Goal: Navigation & Orientation: Find specific page/section

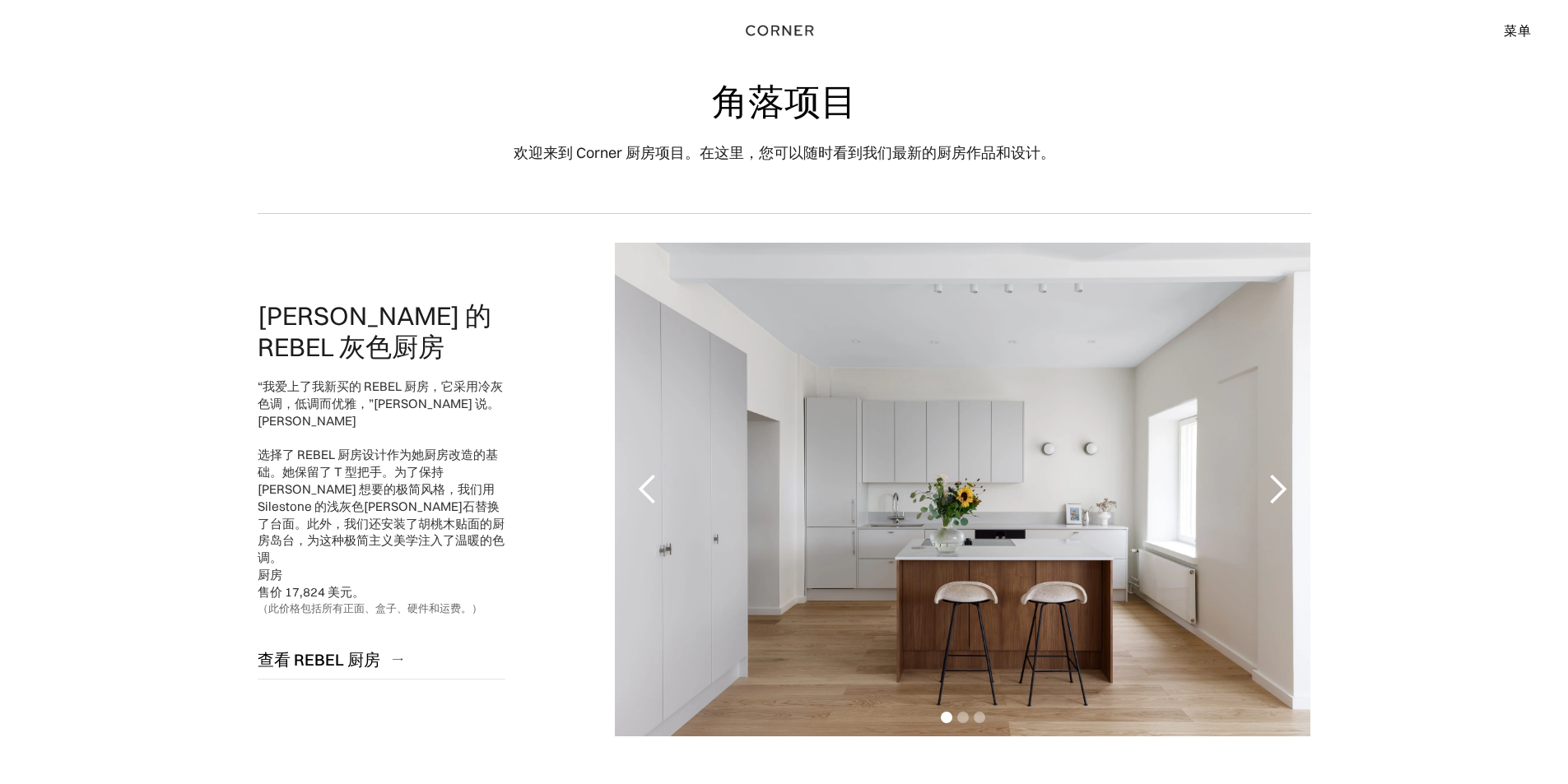
click at [1283, 487] on div "下一张幻灯片" at bounding box center [1277, 488] width 33 height 33
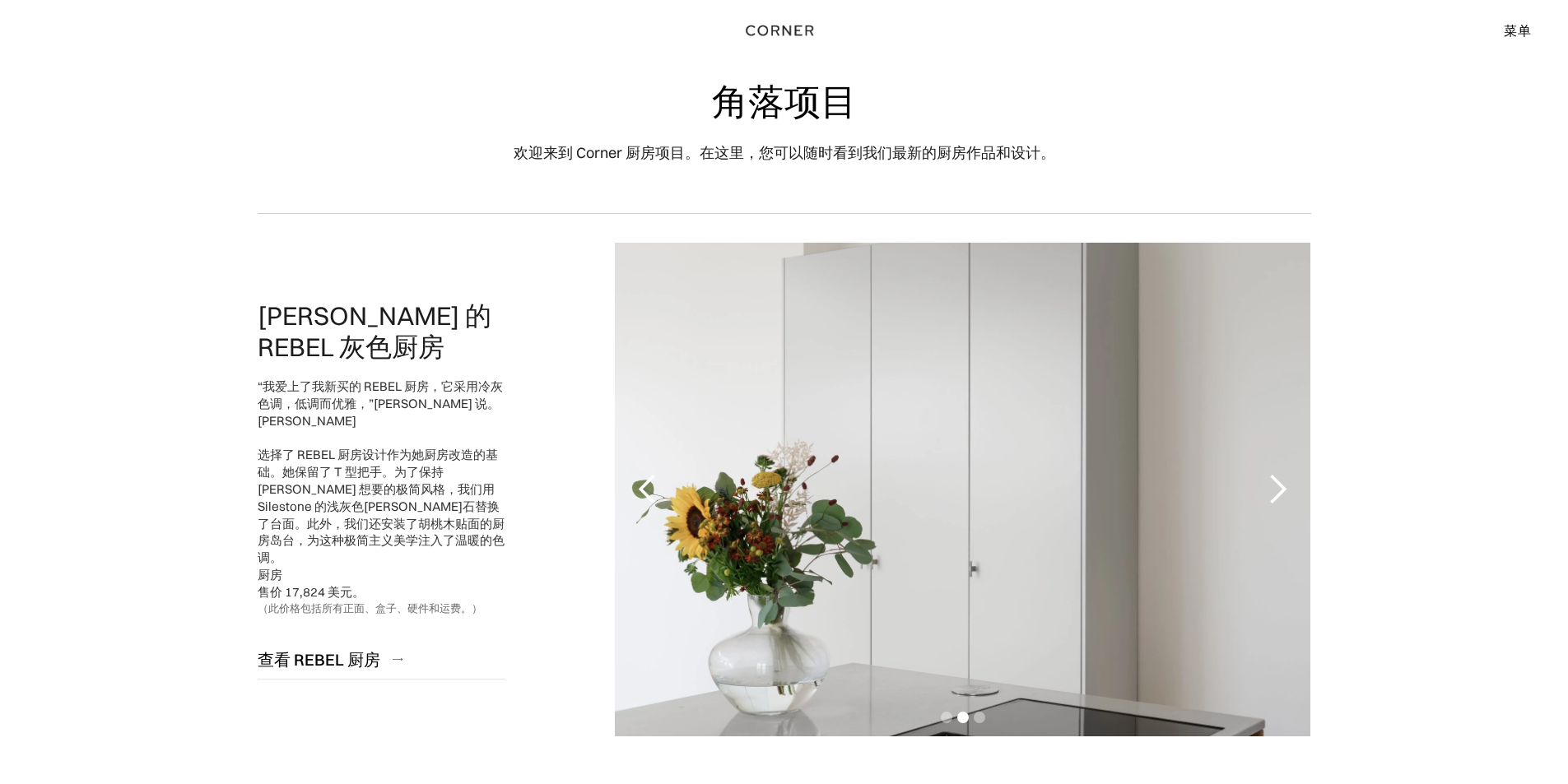
click at [1283, 487] on div "下一张幻灯片" at bounding box center [1277, 488] width 33 height 33
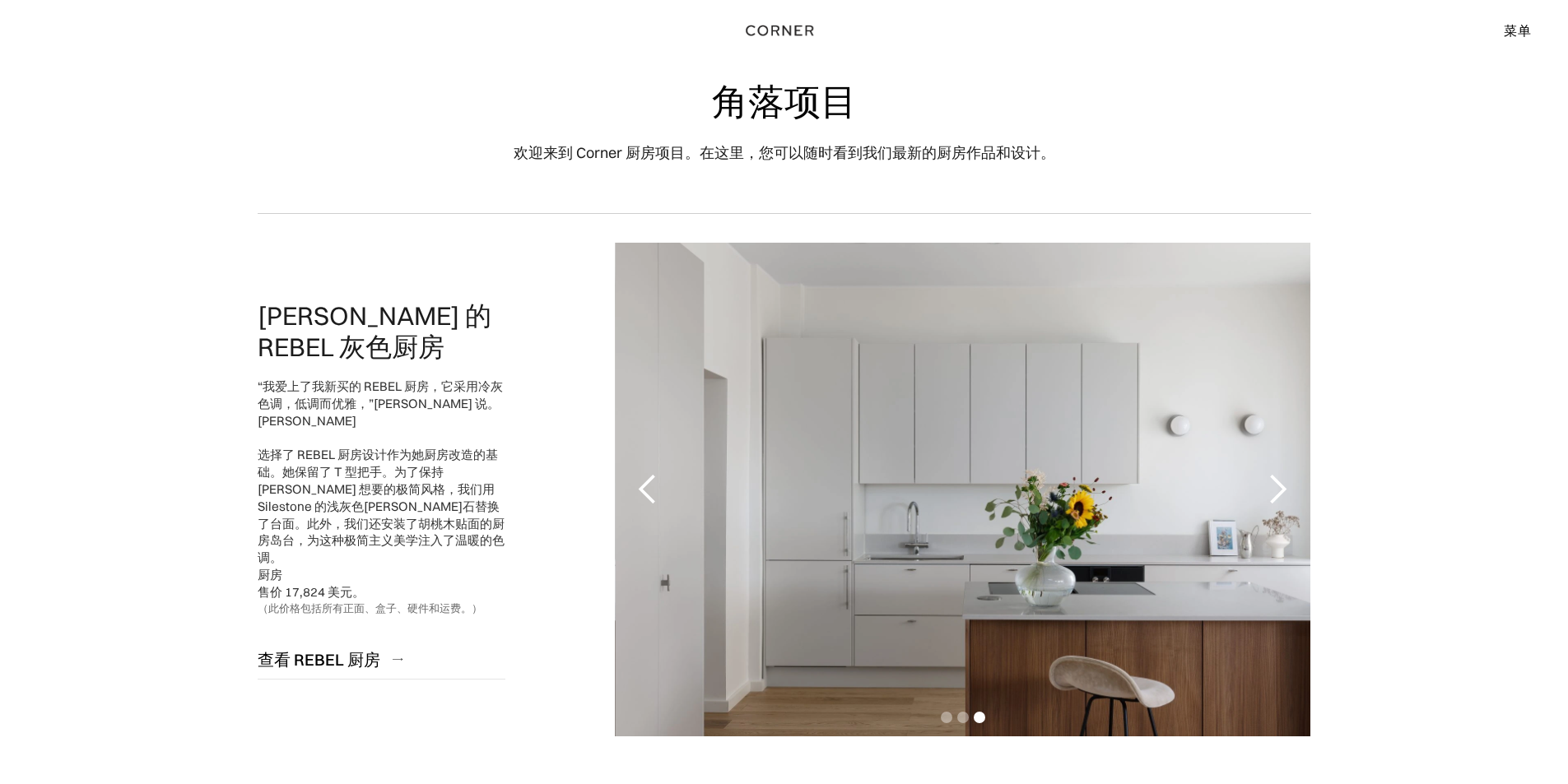
click at [1283, 487] on div "下一张幻灯片" at bounding box center [1277, 488] width 33 height 33
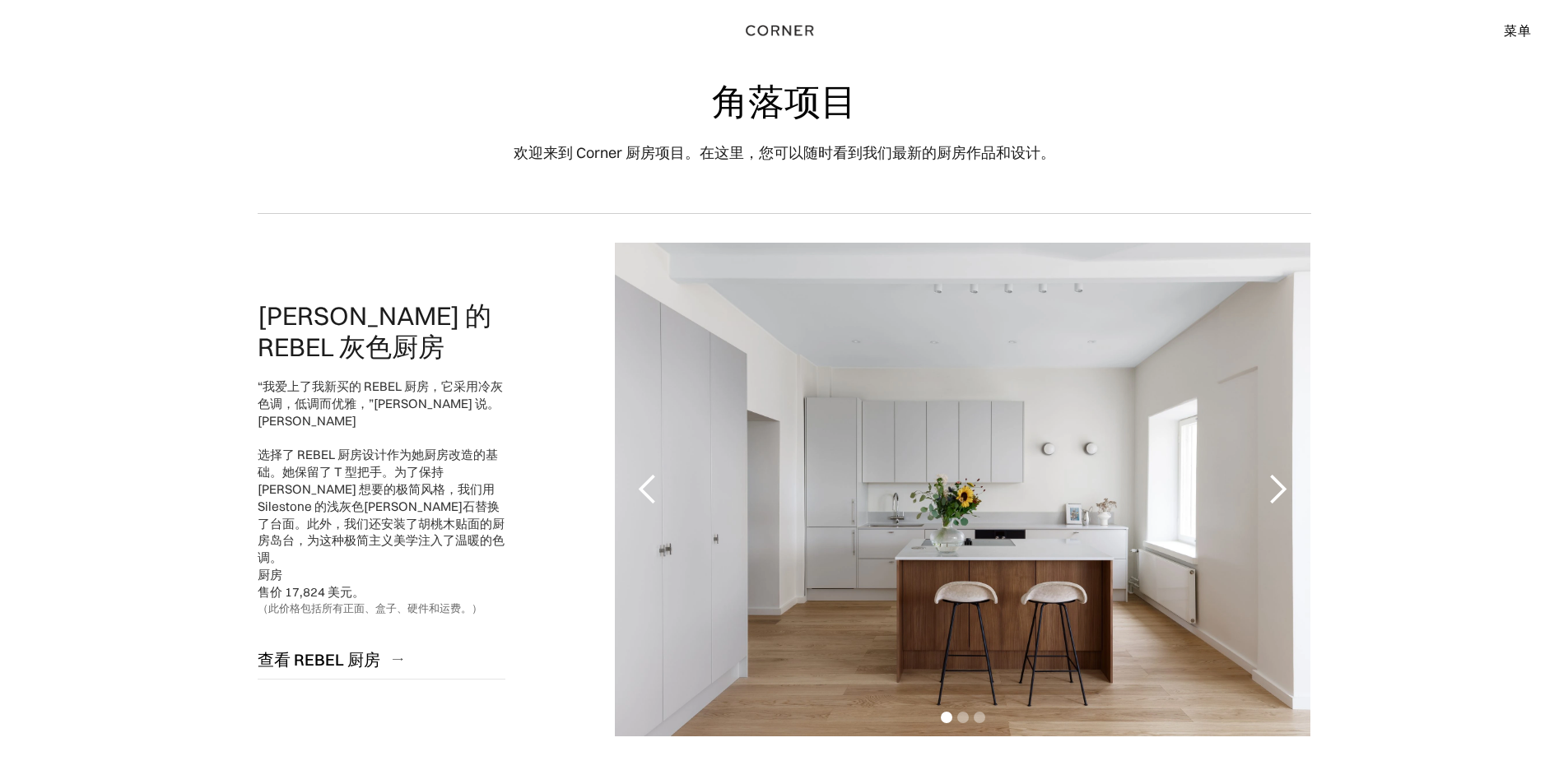
click at [1283, 487] on div "下一张幻灯片" at bounding box center [1277, 488] width 33 height 33
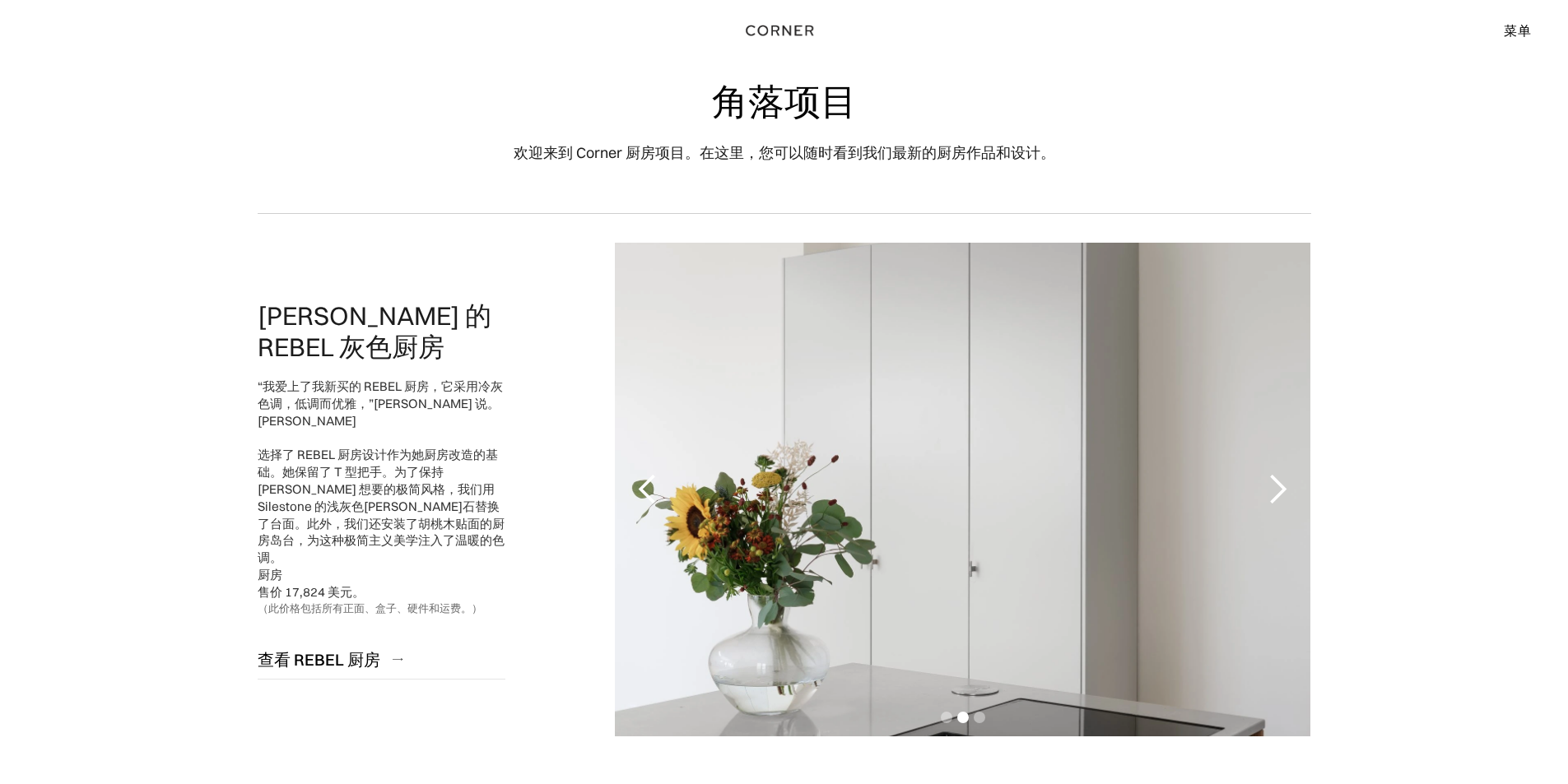
click at [1283, 487] on div "下一张幻灯片" at bounding box center [1277, 488] width 33 height 33
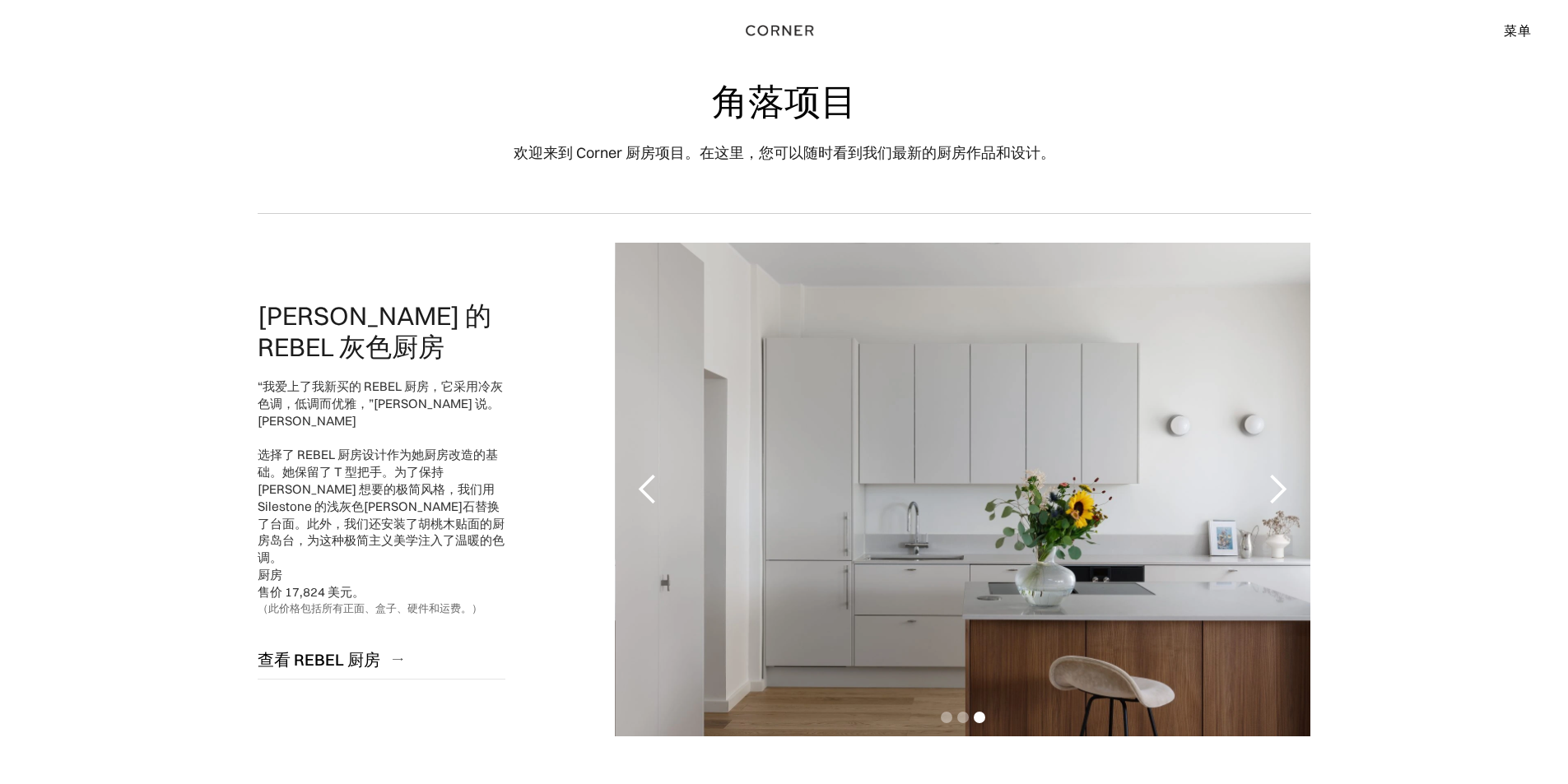
click at [1283, 487] on div "下一张幻灯片" at bounding box center [1277, 488] width 33 height 33
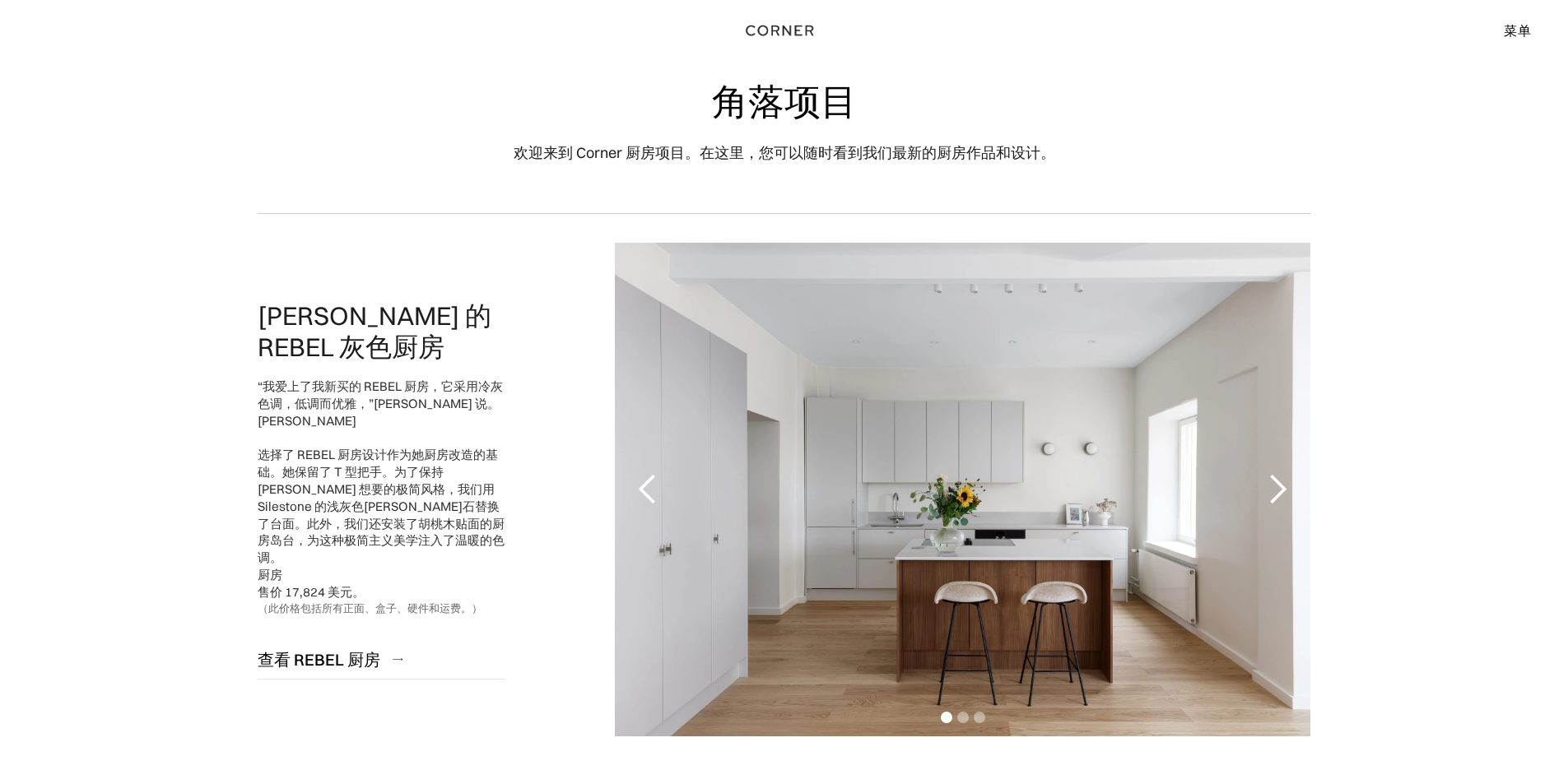
click at [1283, 487] on div "下一张幻灯片" at bounding box center [1277, 488] width 33 height 33
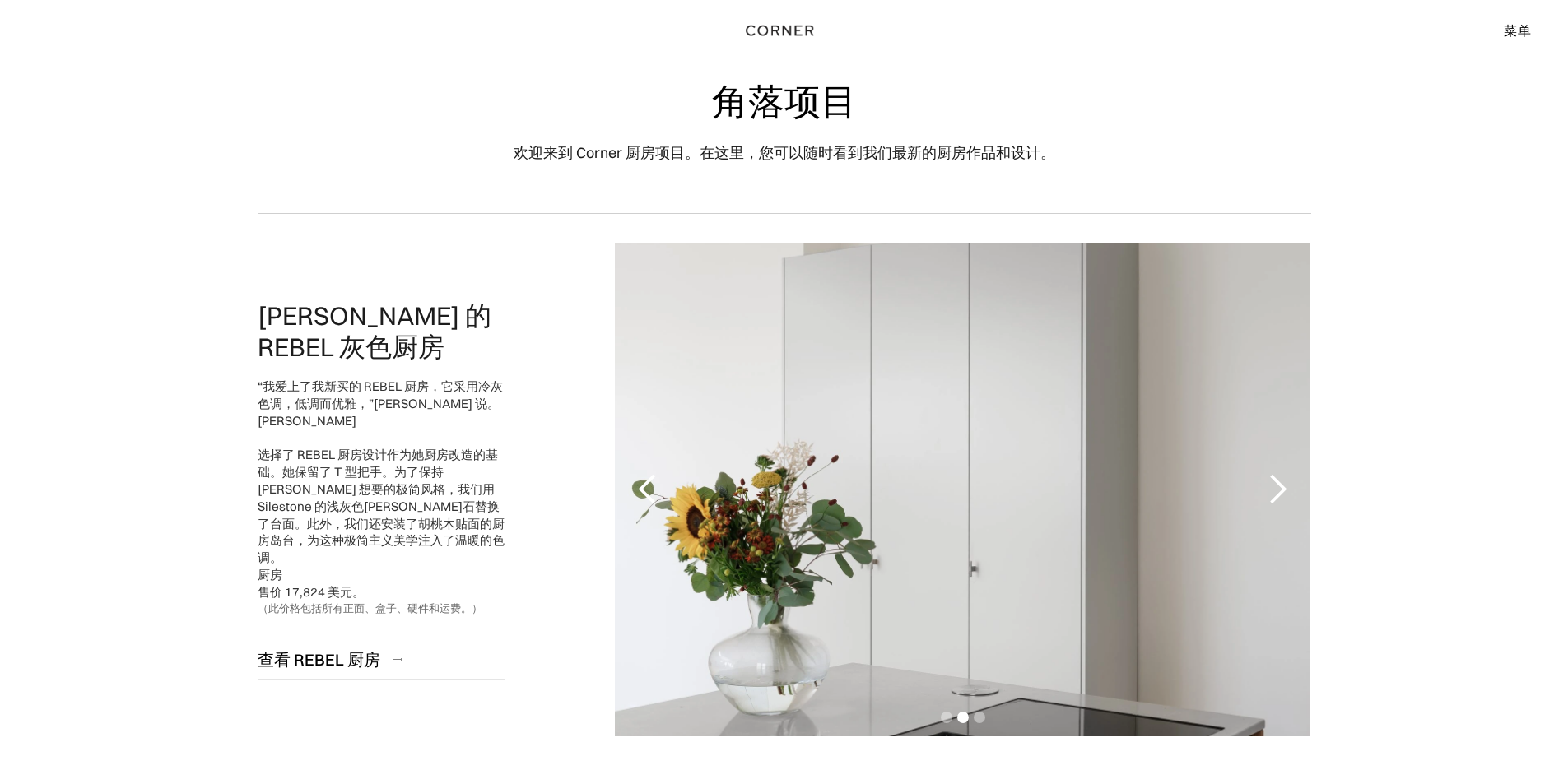
click at [1283, 487] on div "下一张幻灯片" at bounding box center [1277, 488] width 33 height 33
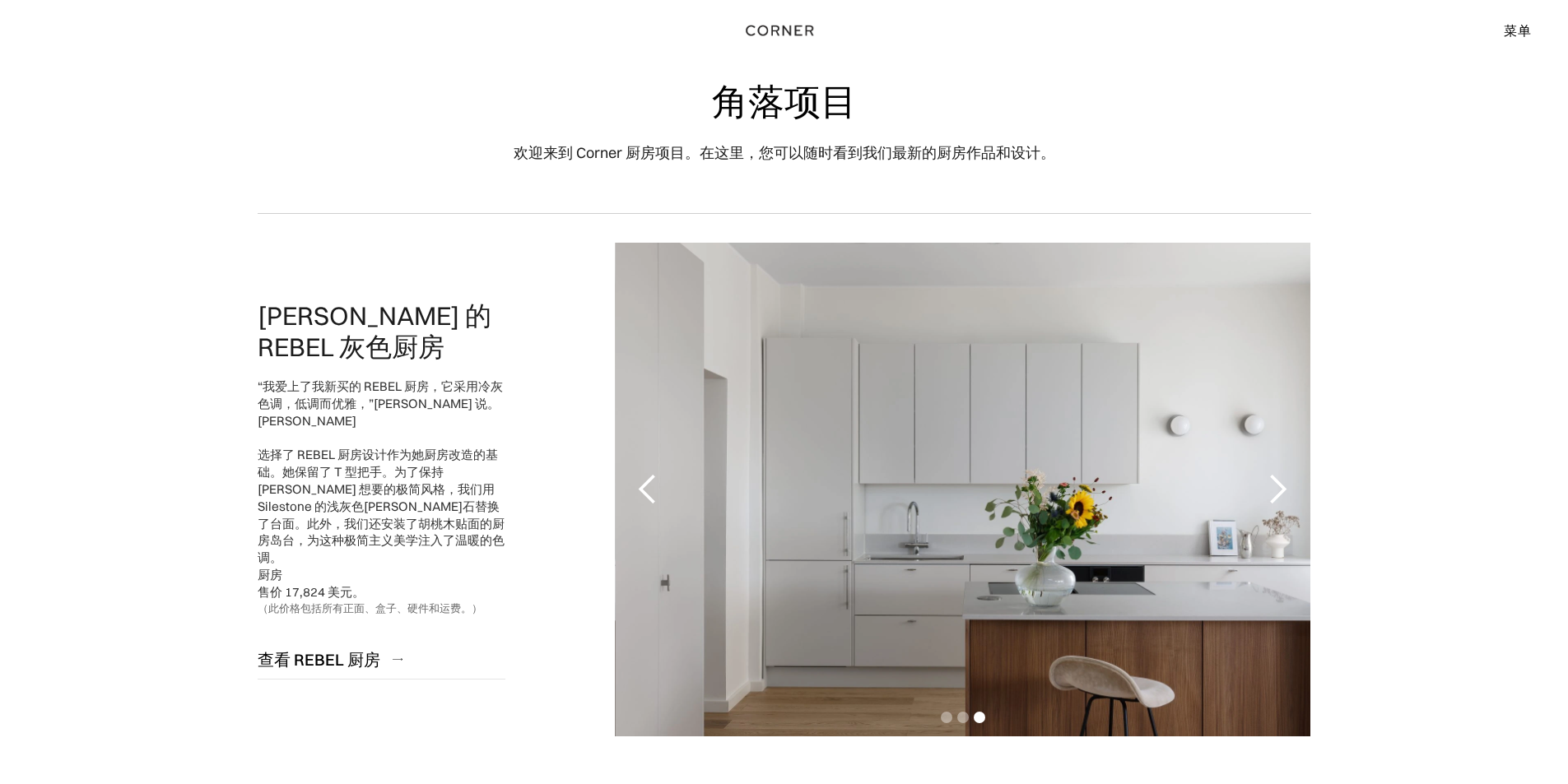
click at [1283, 487] on div "下一张幻灯片" at bounding box center [1277, 488] width 33 height 33
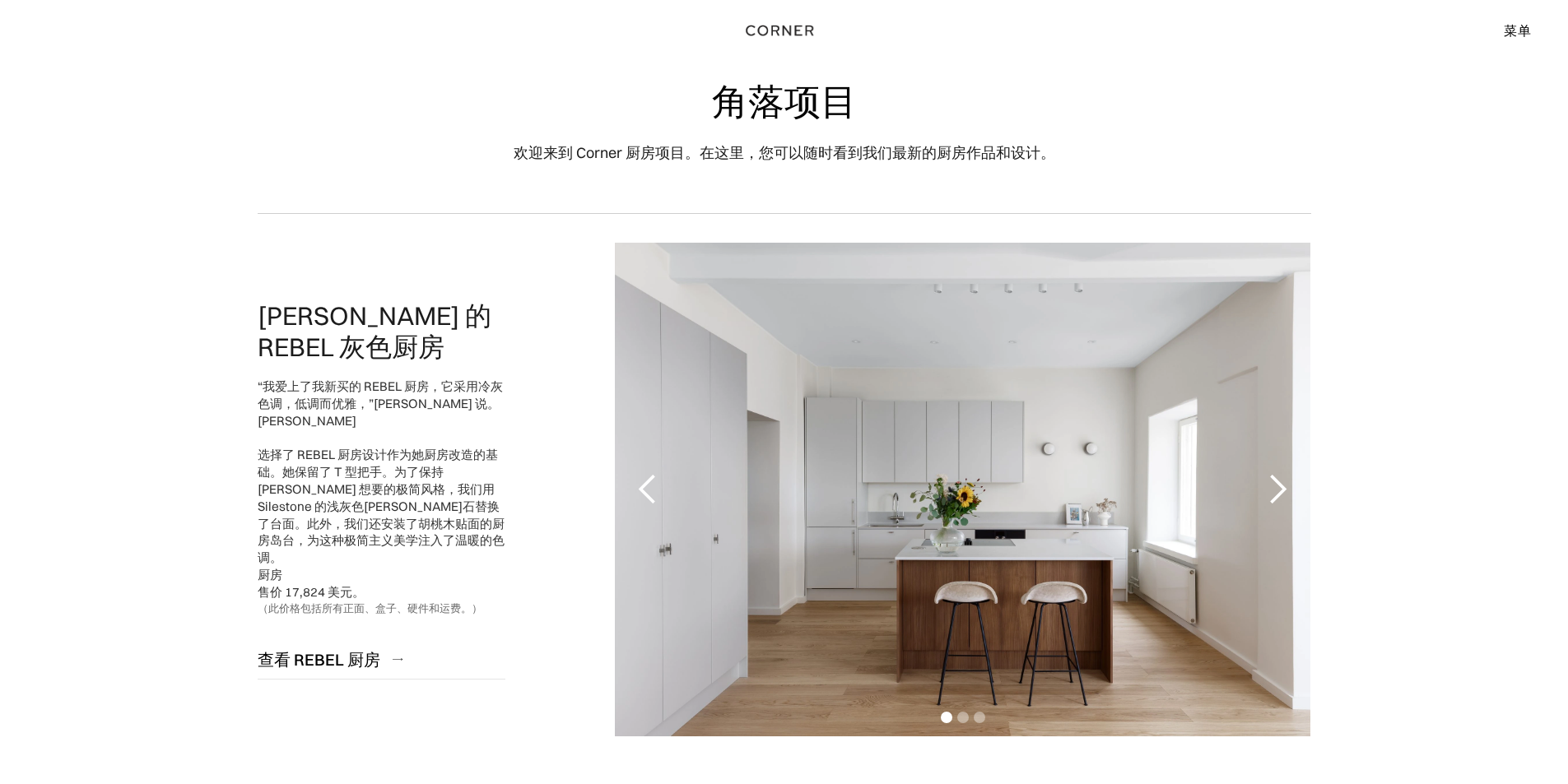
click at [1283, 487] on div "下一张幻灯片" at bounding box center [1277, 488] width 33 height 33
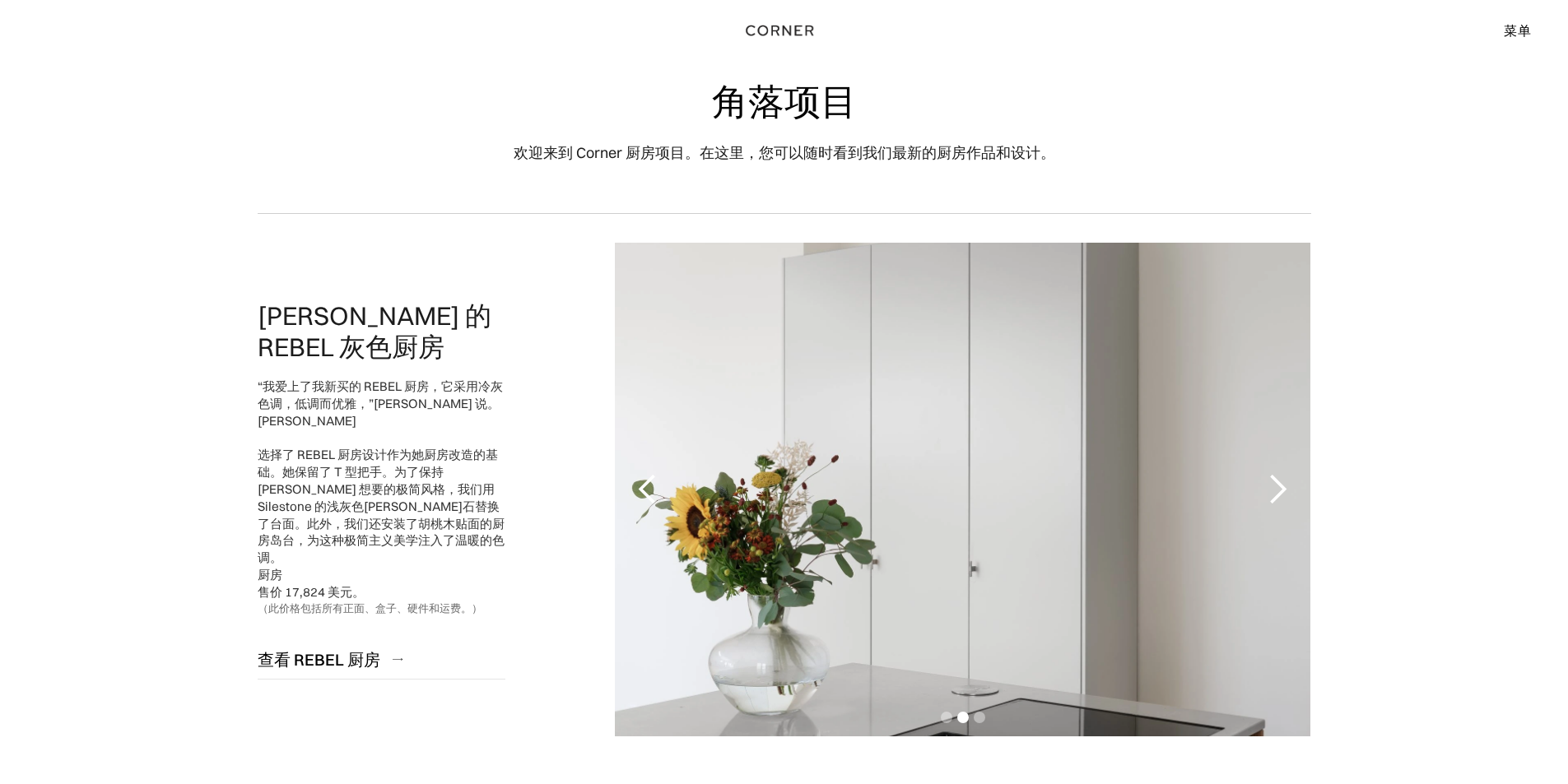
click at [1280, 483] on div "下一张幻灯片" at bounding box center [1277, 488] width 33 height 33
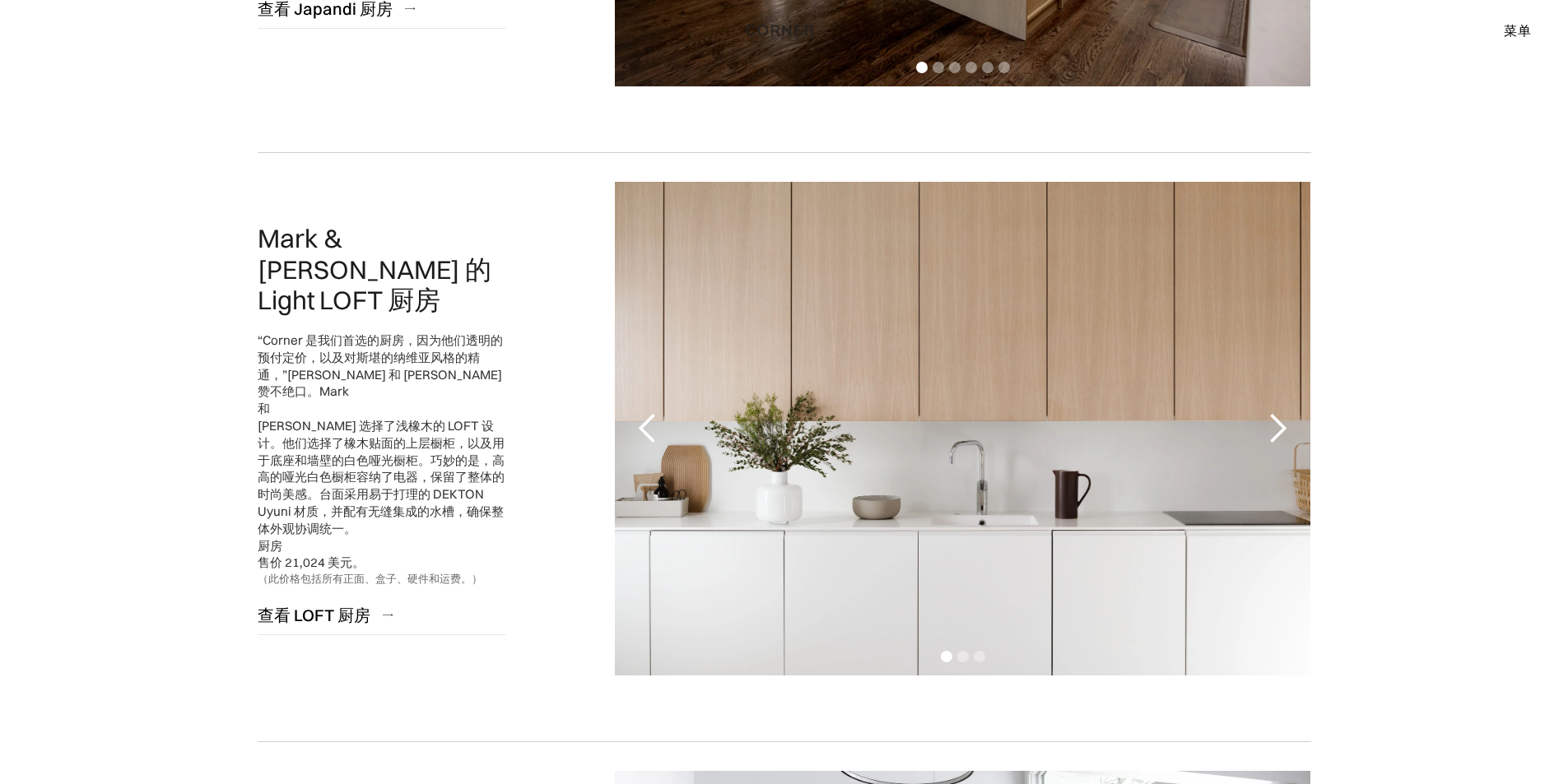
scroll to position [1234, 0]
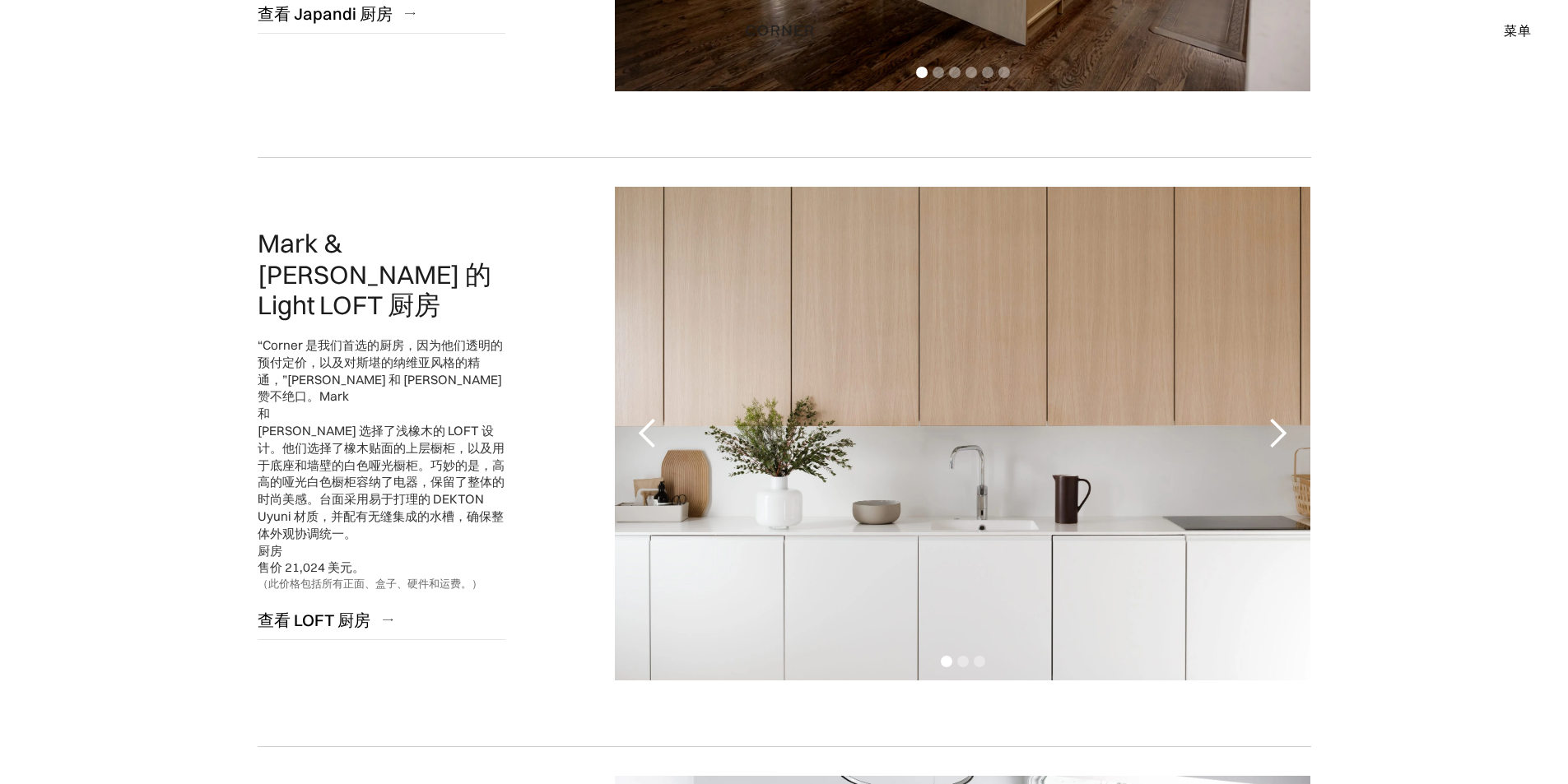
click at [1276, 429] on div "下一张幻灯片" at bounding box center [1277, 433] width 33 height 33
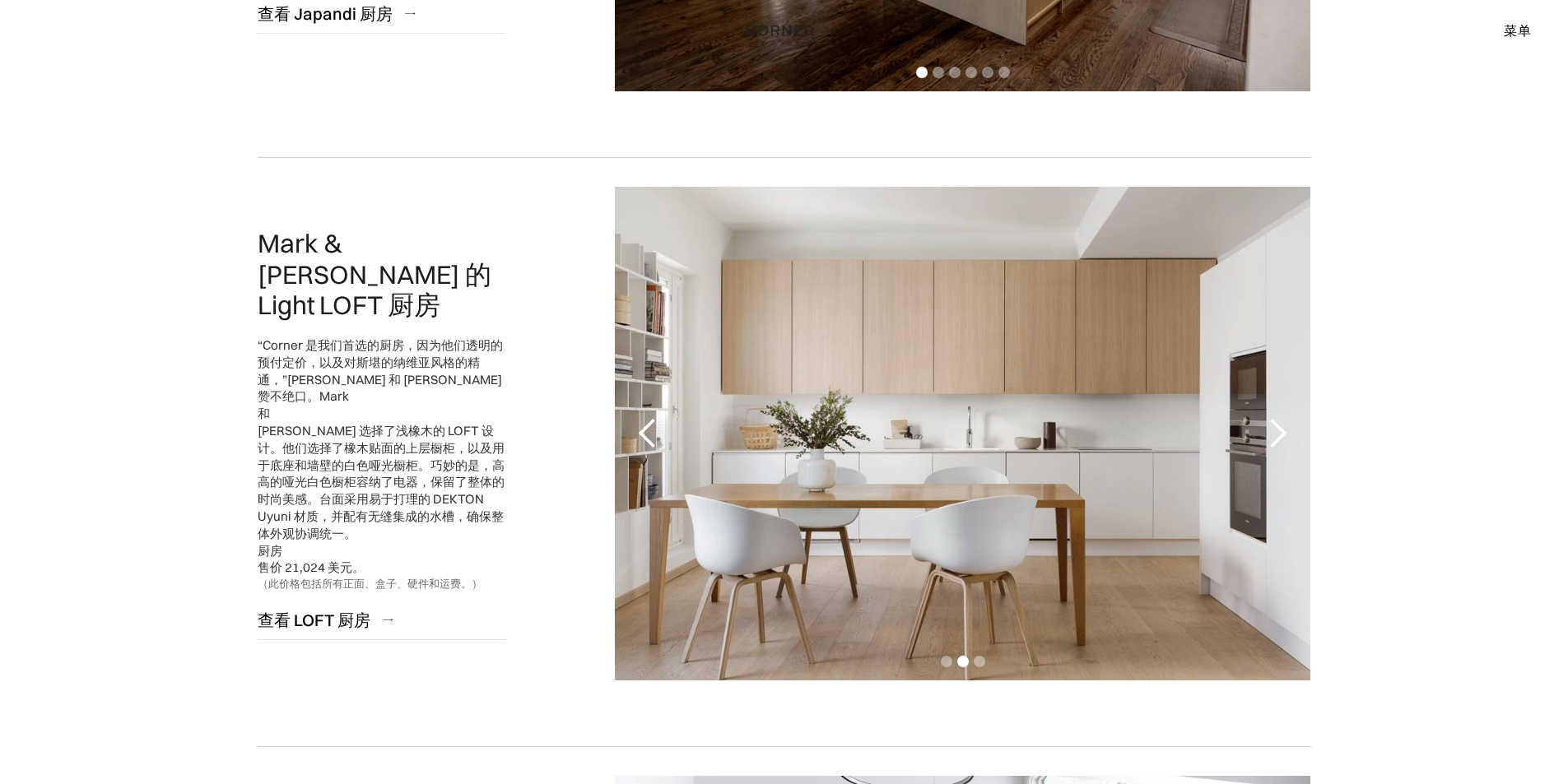
click at [1279, 428] on div "下一张幻灯片" at bounding box center [1277, 433] width 33 height 33
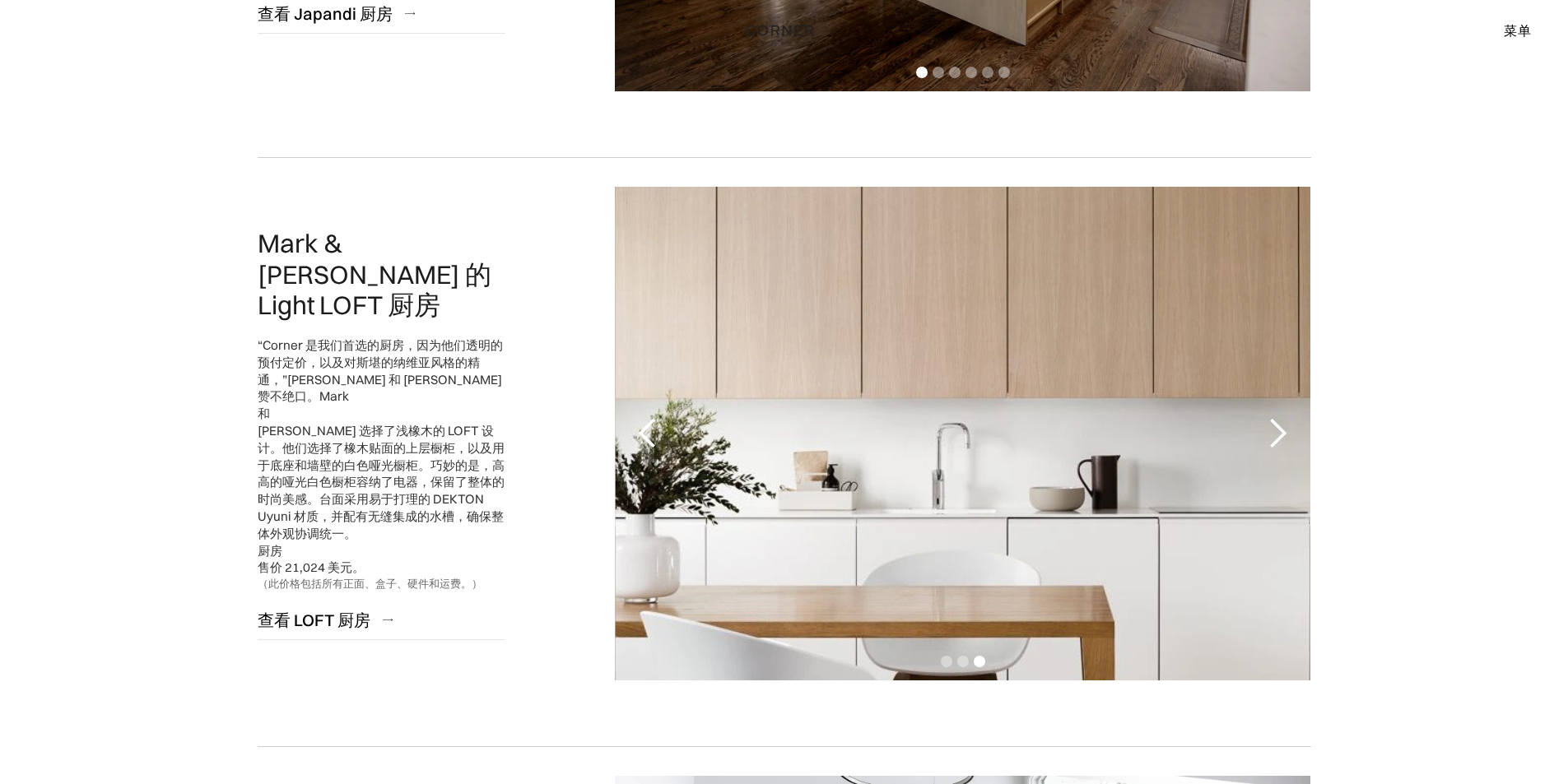
click at [1277, 431] on div "下一张幻灯片" at bounding box center [1277, 433] width 33 height 33
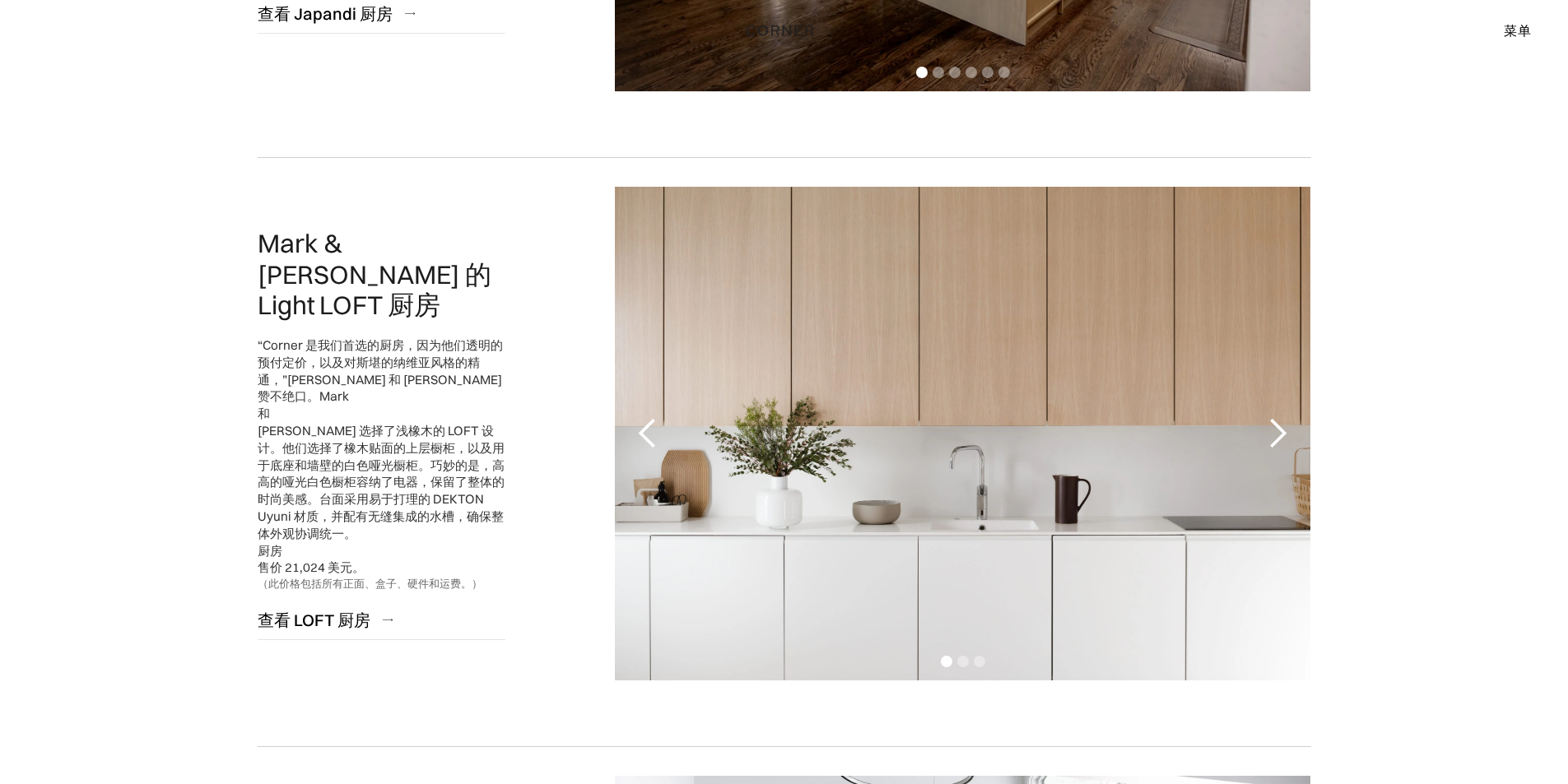
click at [1284, 427] on div "下一张幻灯片" at bounding box center [1277, 433] width 33 height 33
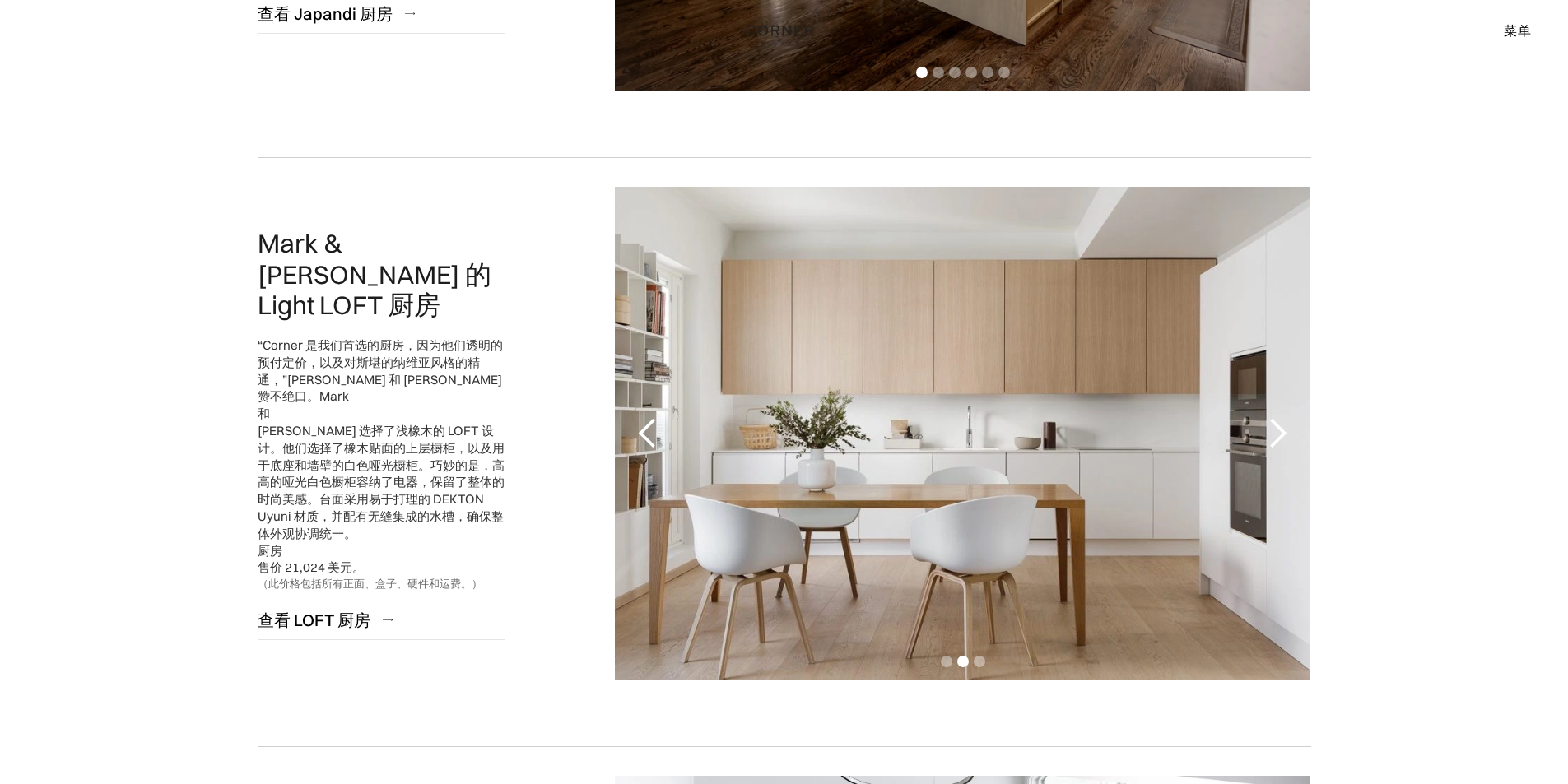
click at [1285, 433] on div "下一张幻灯片" at bounding box center [1277, 433] width 33 height 33
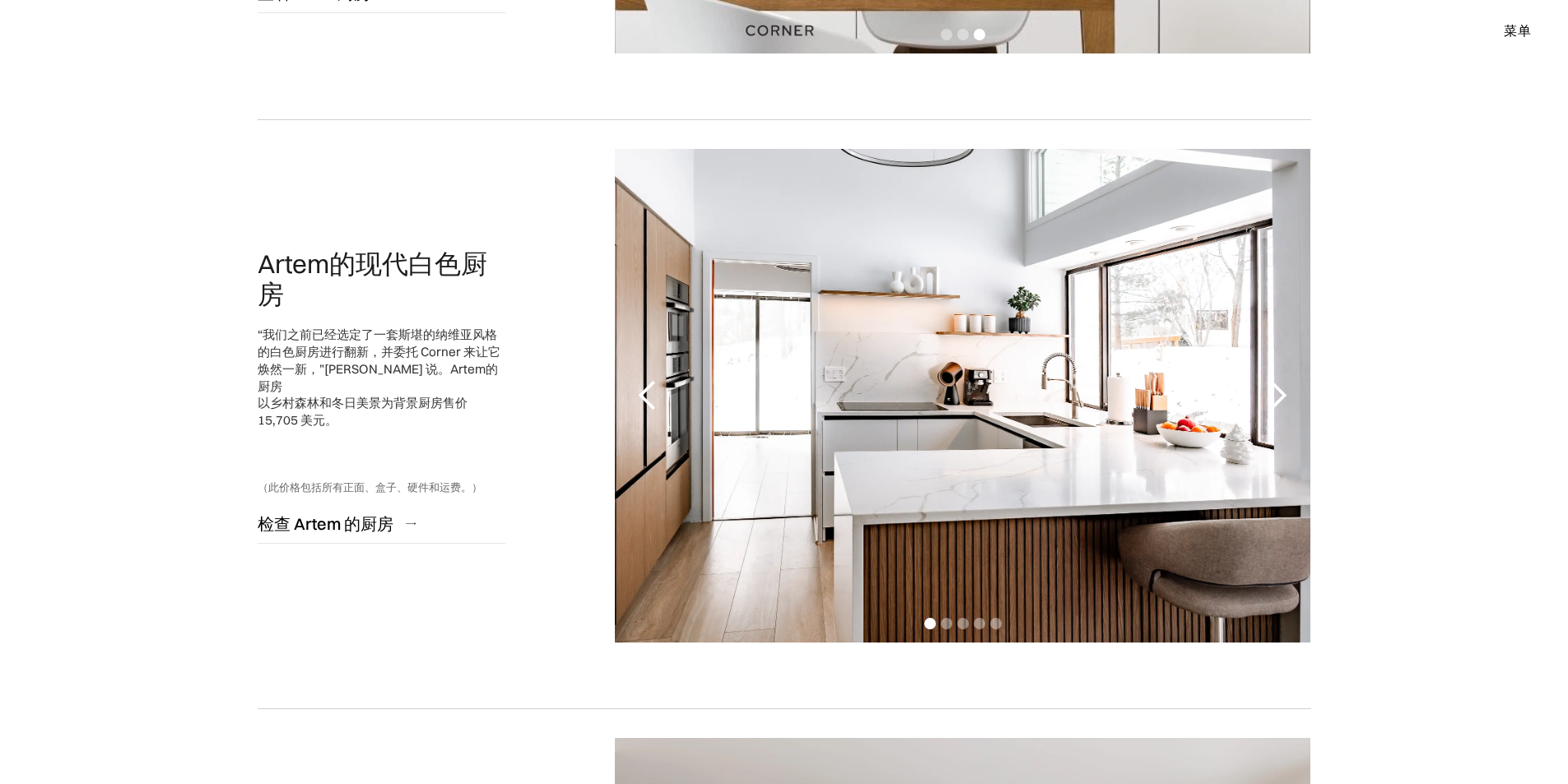
scroll to position [1892, 0]
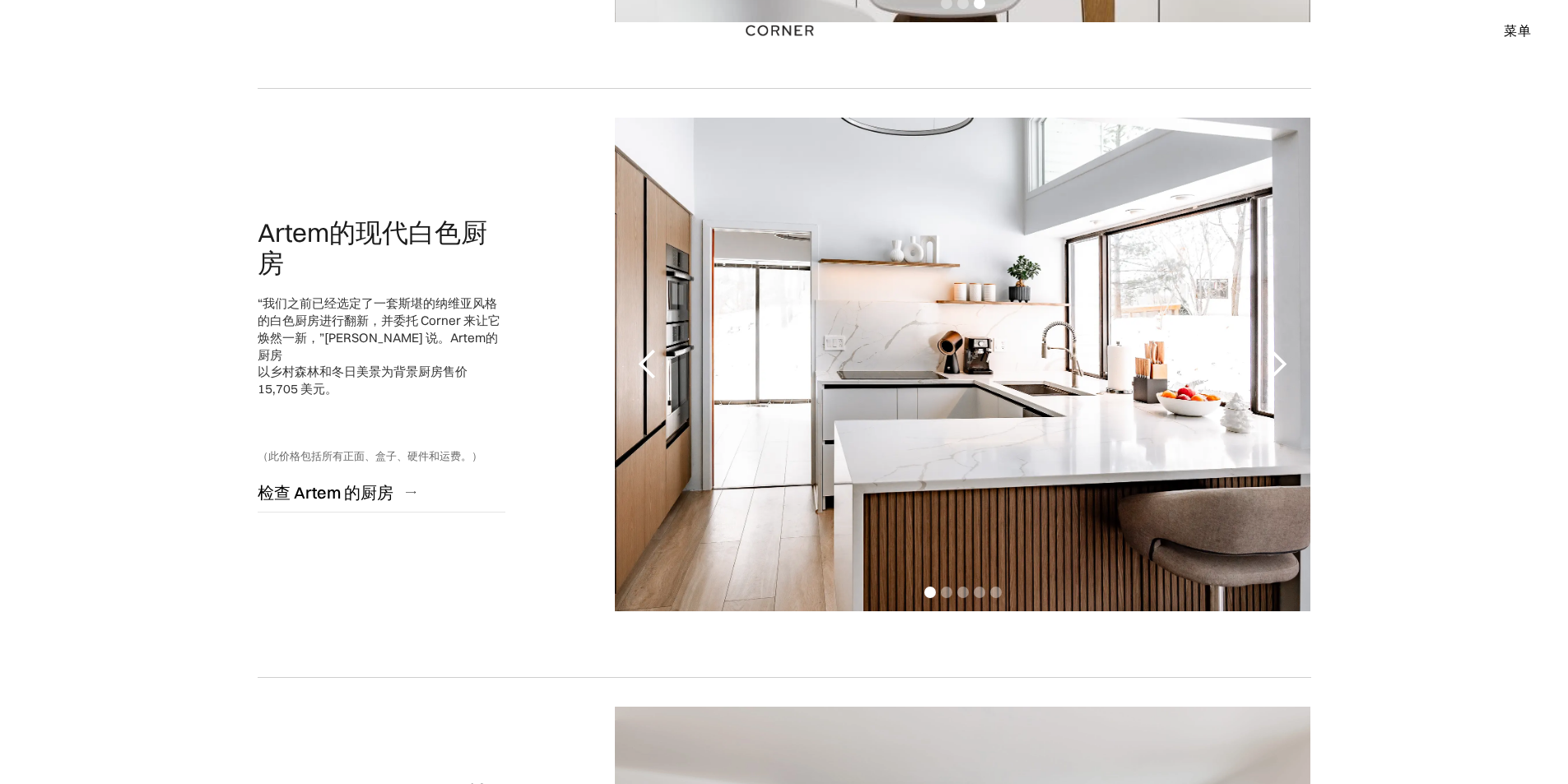
click at [1282, 362] on div "下一张幻灯片" at bounding box center [1277, 363] width 33 height 33
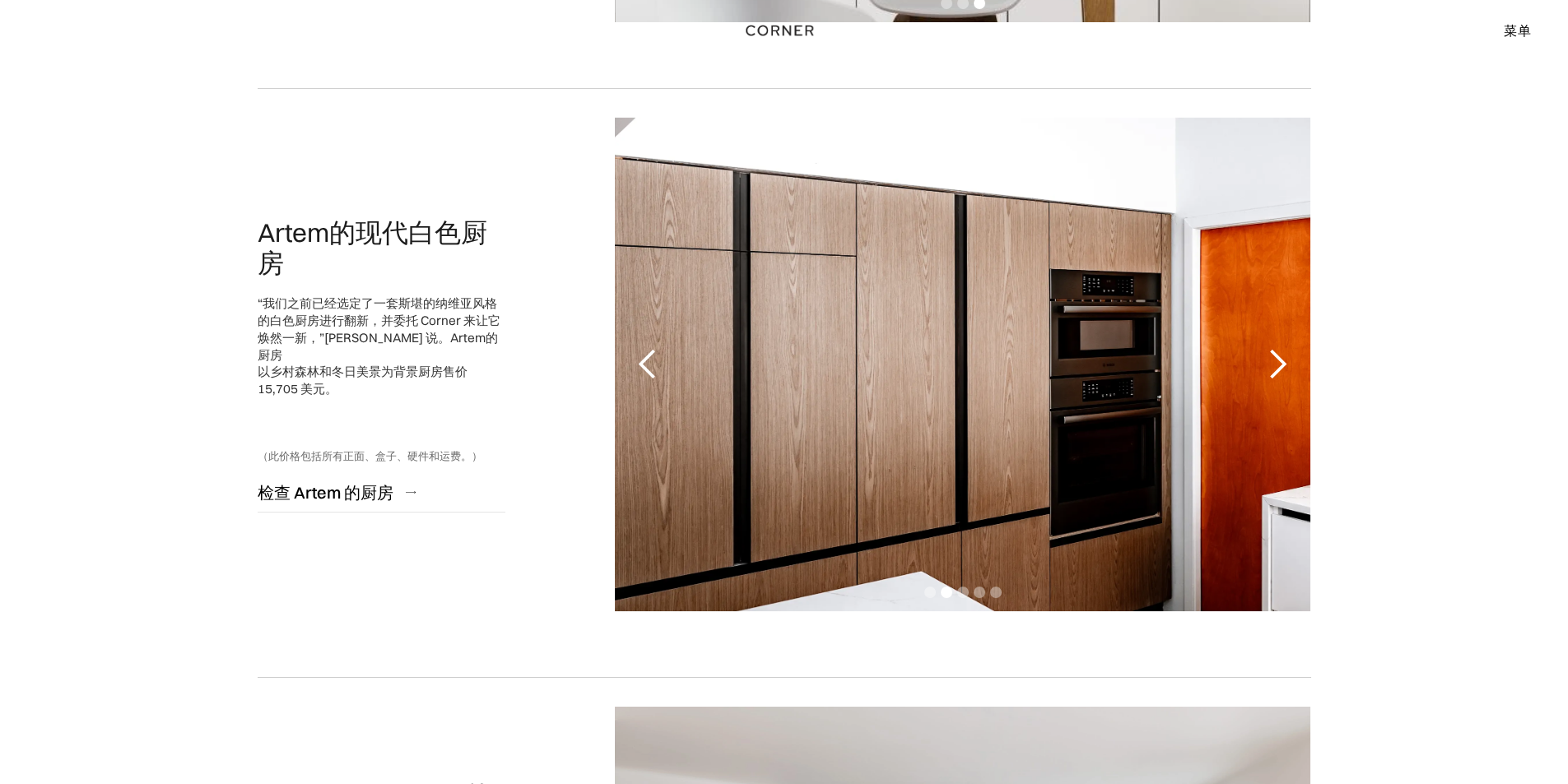
click at [1282, 362] on div "下一张幻灯片" at bounding box center [1277, 363] width 33 height 33
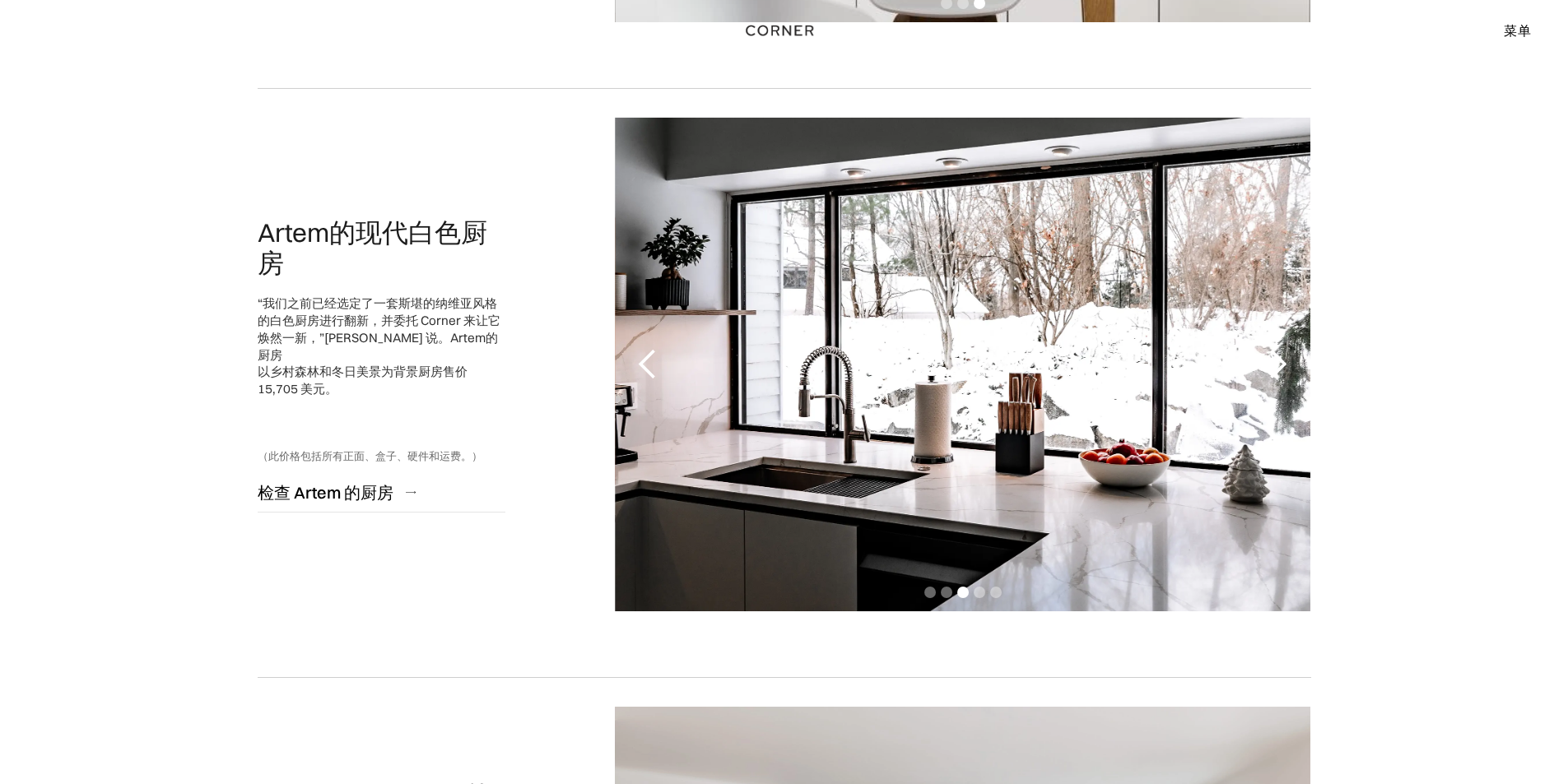
click at [1282, 362] on div "下一张幻灯片" at bounding box center [1277, 363] width 33 height 33
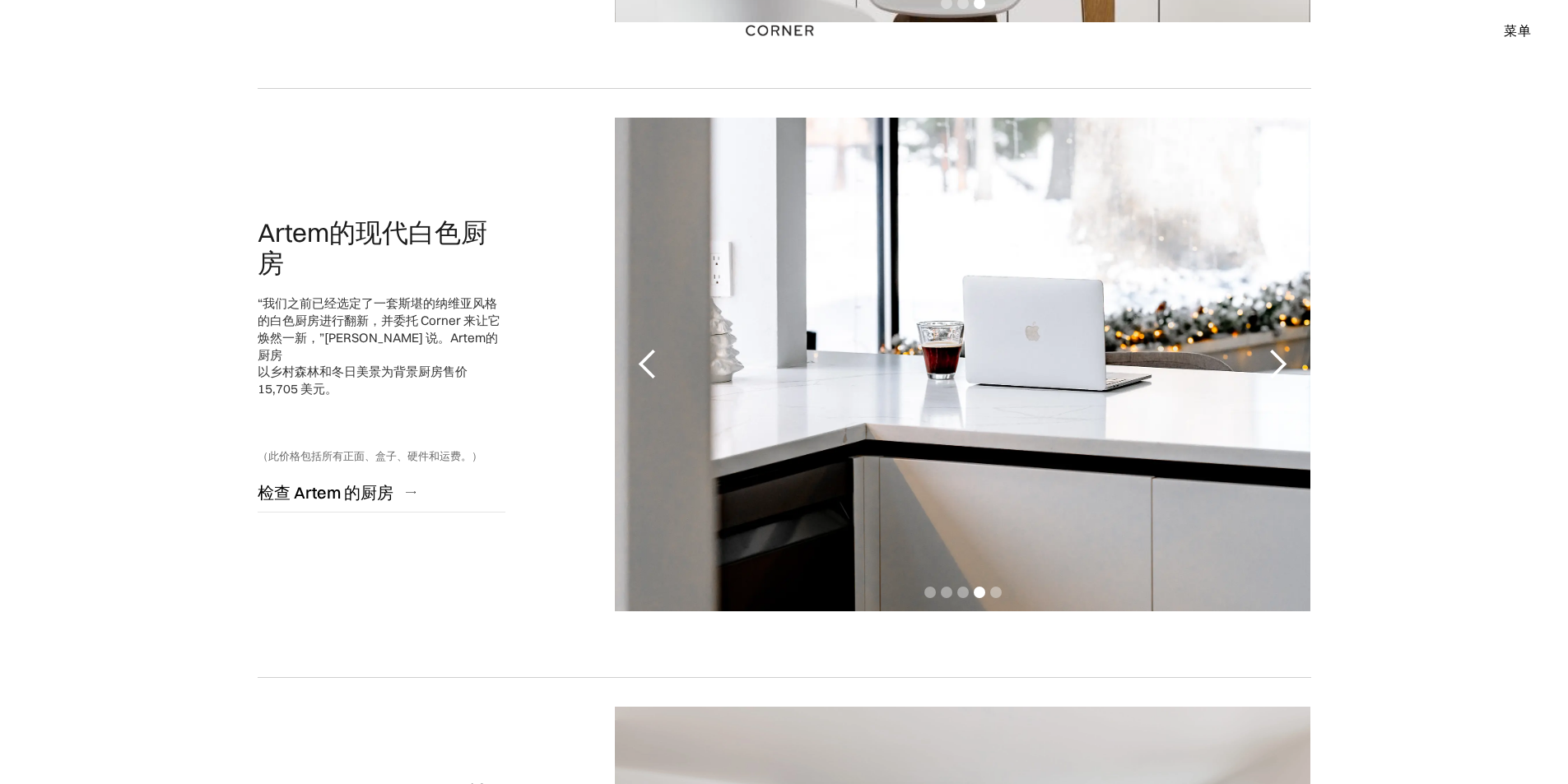
click at [1282, 362] on div "下一张幻灯片" at bounding box center [1277, 363] width 33 height 33
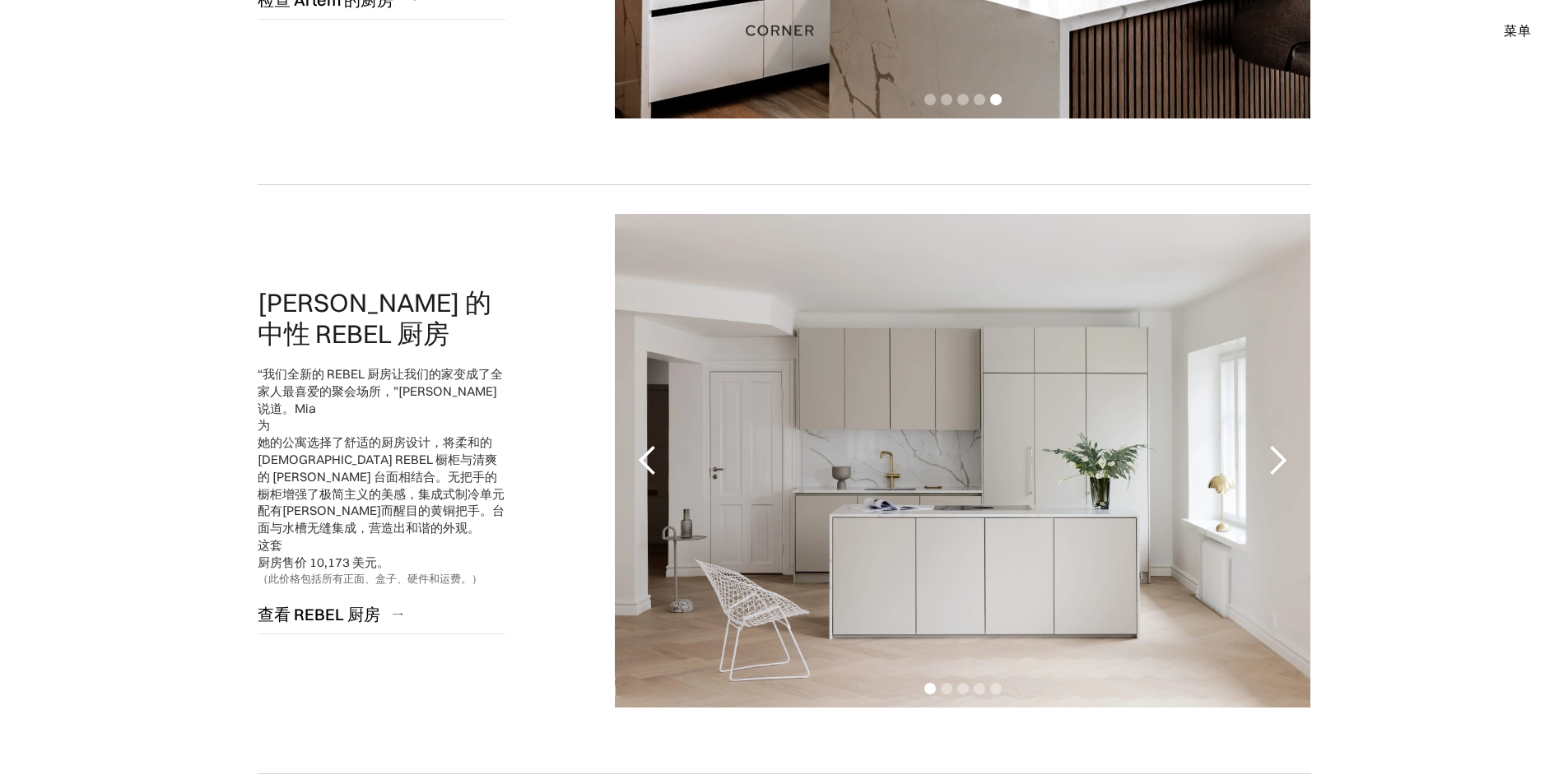
scroll to position [2385, 0]
click at [1278, 452] on div "下一张幻灯片" at bounding box center [1277, 459] width 33 height 33
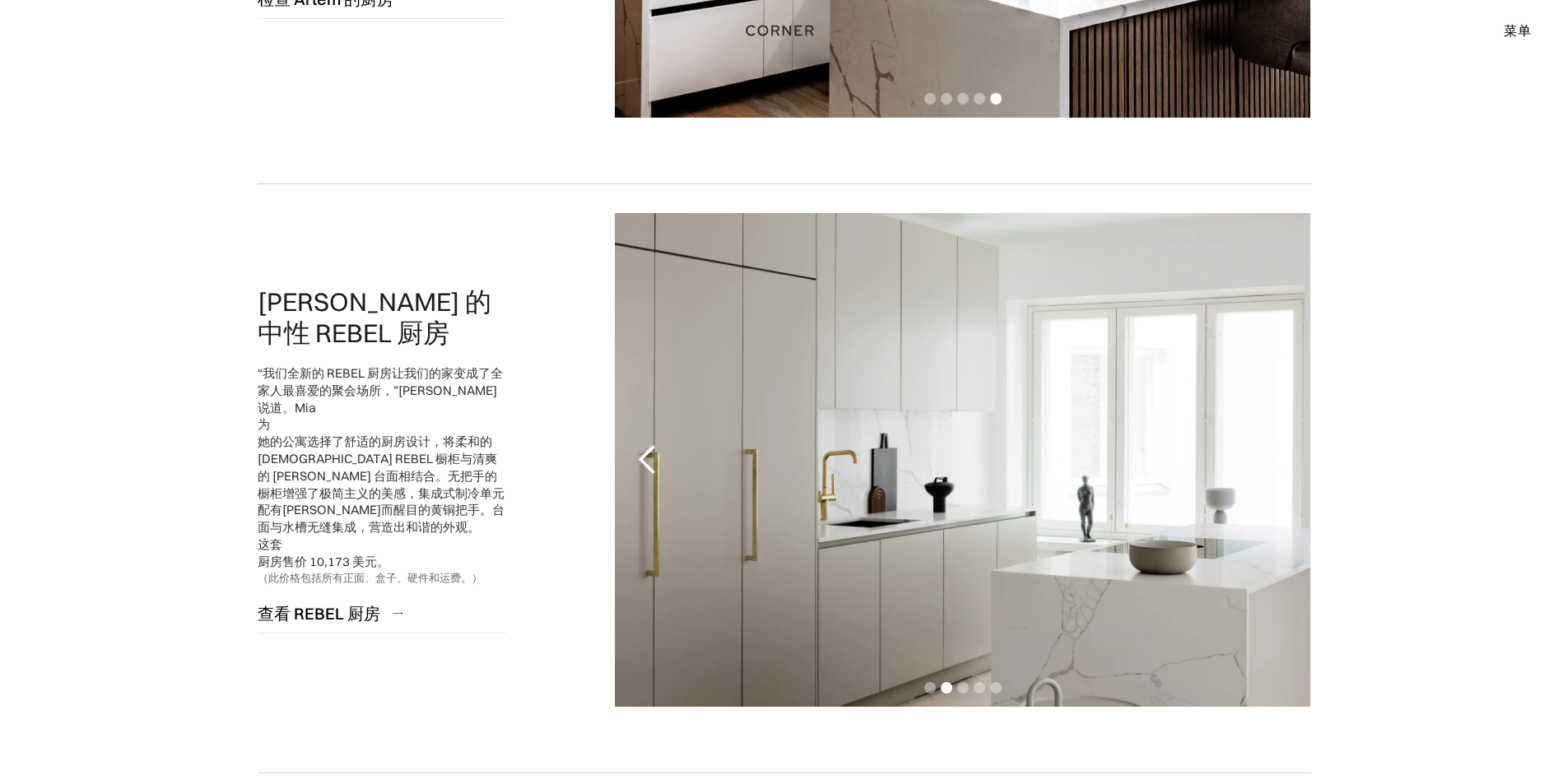
click at [627, 467] on div "上一张幻灯片" at bounding box center [647, 459] width 66 height 494
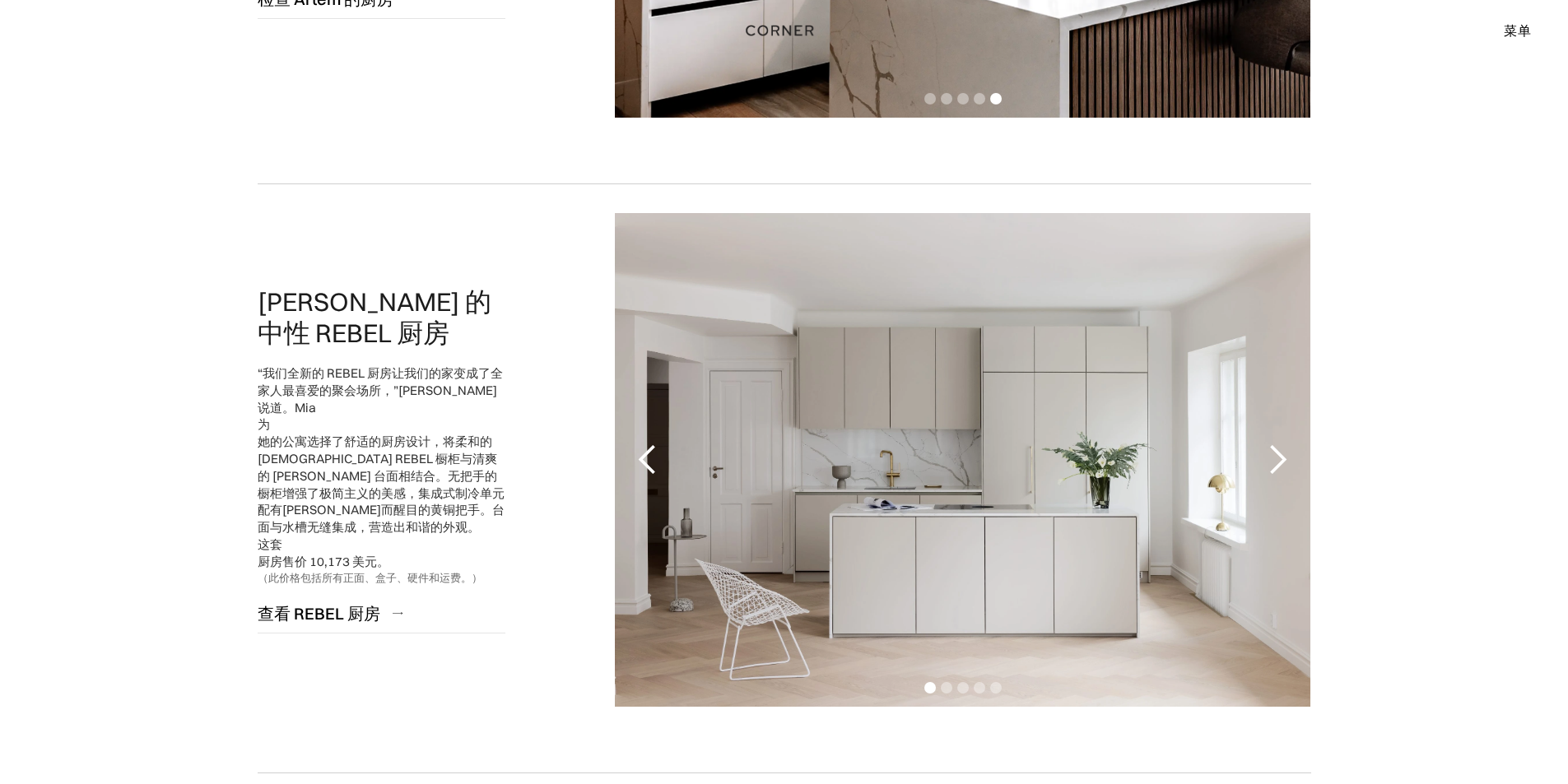
click at [1277, 460] on div "下一张幻灯片" at bounding box center [1277, 459] width 33 height 33
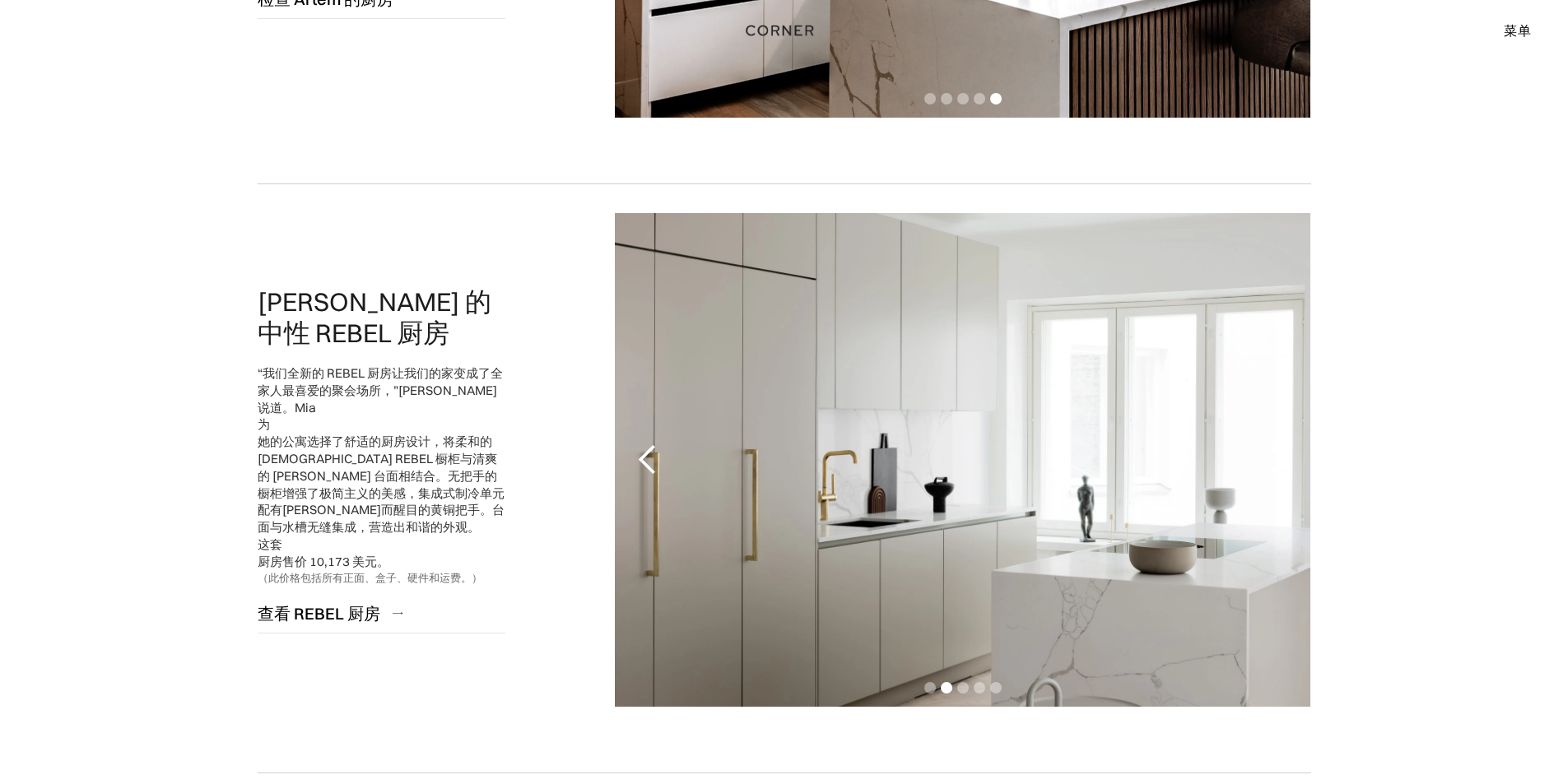
click at [1277, 460] on div "下一张幻灯片" at bounding box center [1277, 459] width 33 height 33
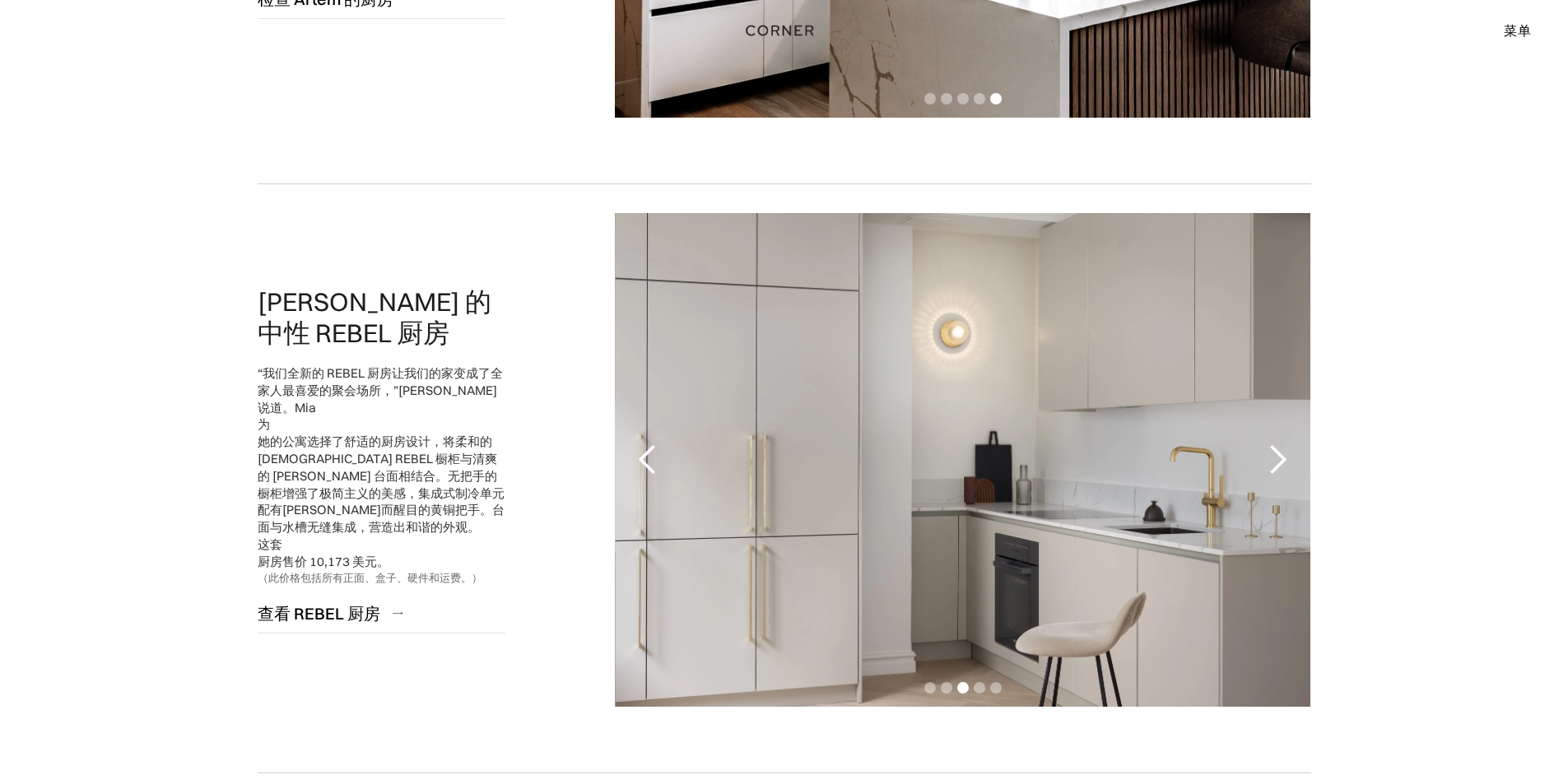
click at [1277, 460] on div "下一张幻灯片" at bounding box center [1277, 459] width 33 height 33
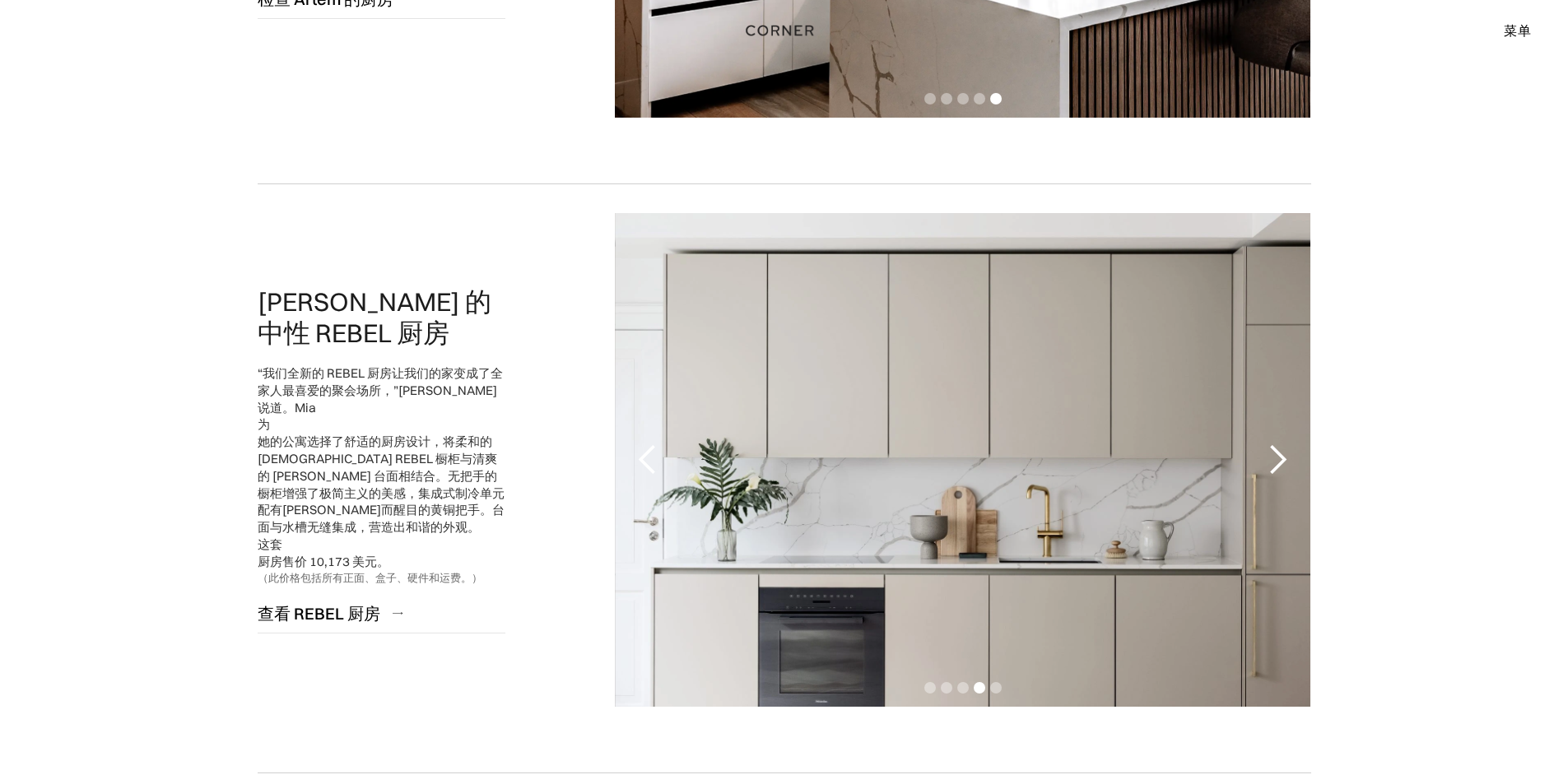
click at [1283, 460] on div "下一张幻灯片" at bounding box center [1277, 459] width 33 height 33
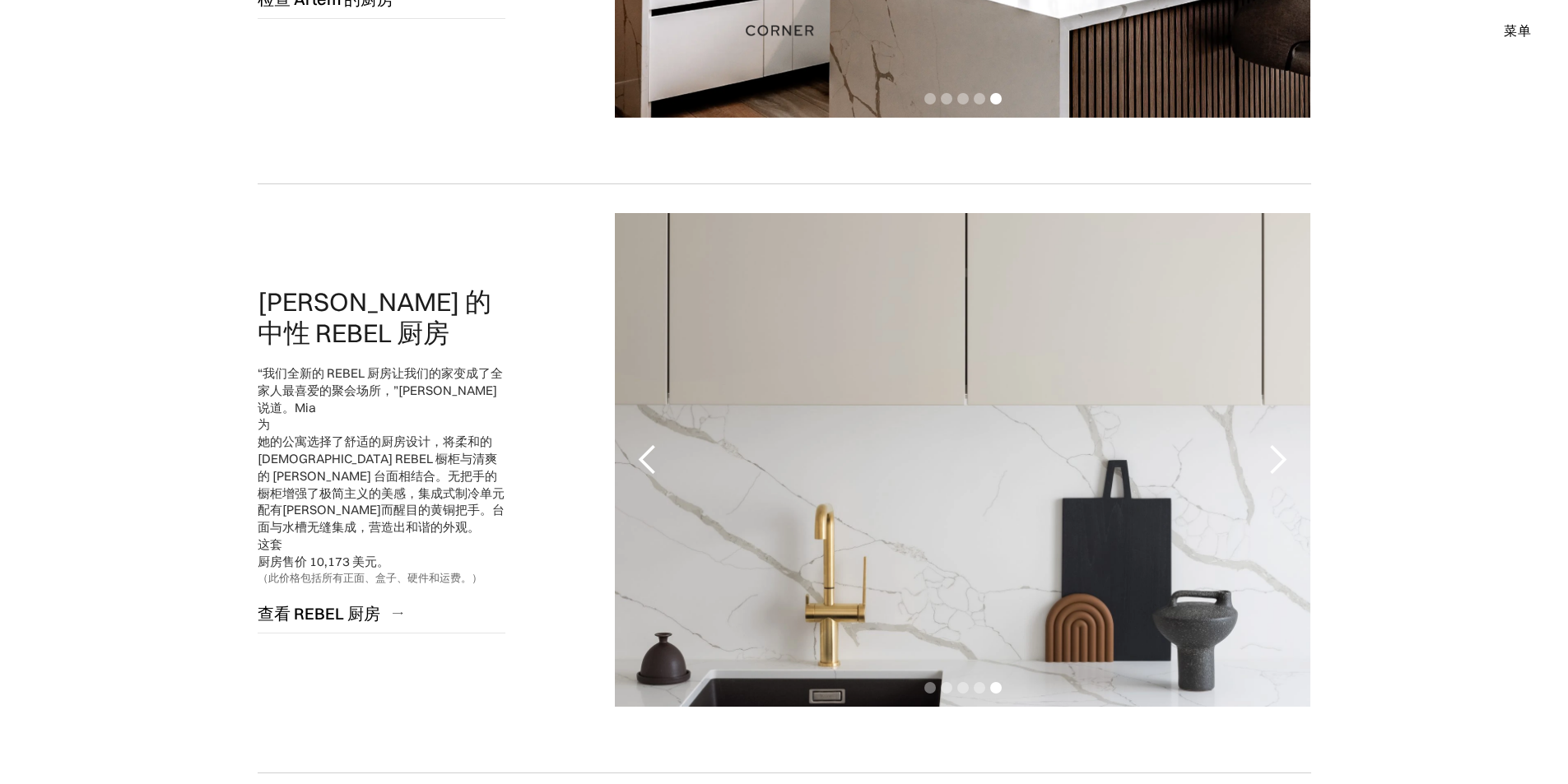
click at [645, 451] on div "上一张幻灯片" at bounding box center [647, 459] width 33 height 33
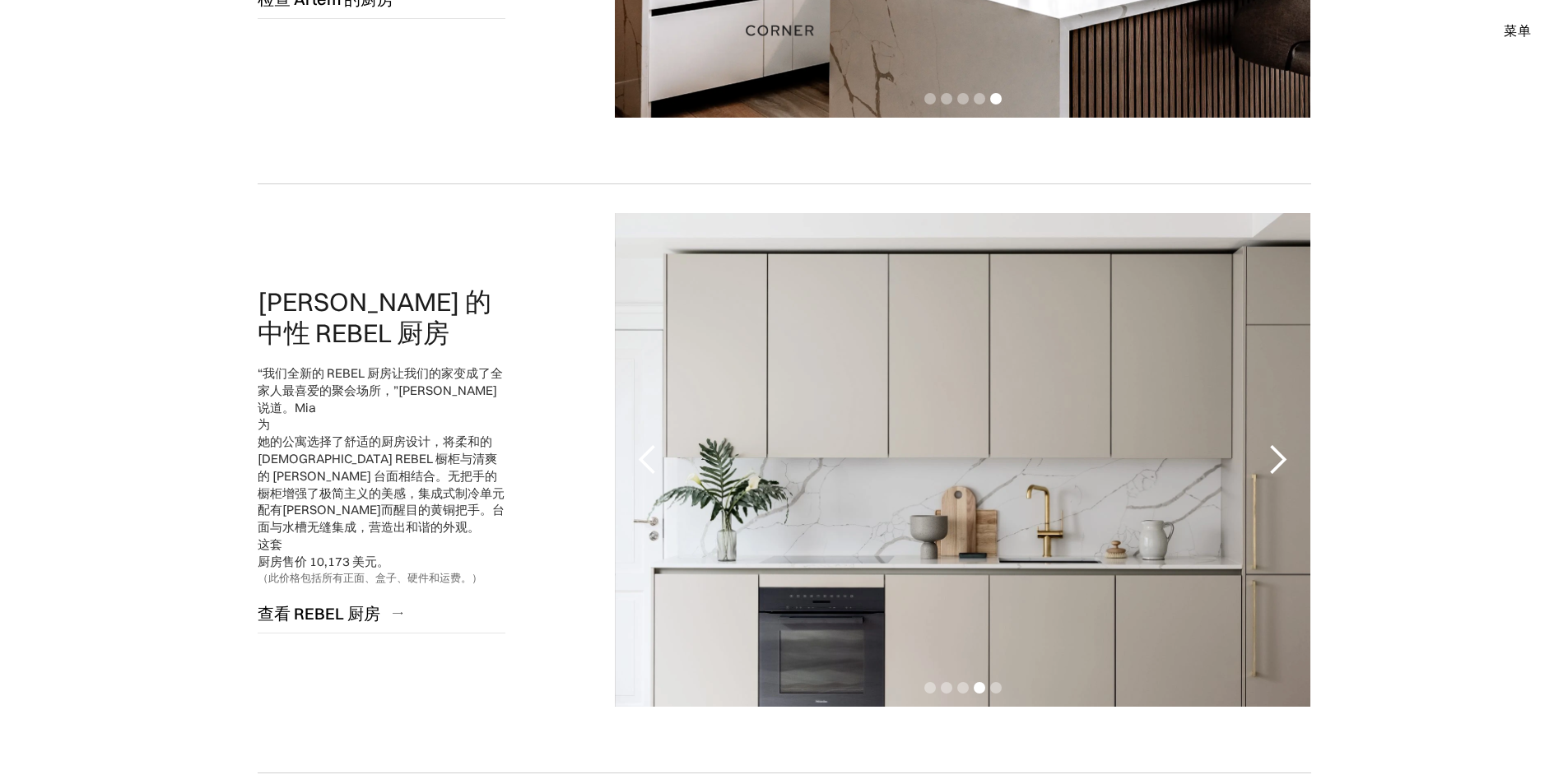
click at [645, 451] on div "上一张幻灯片" at bounding box center [647, 459] width 33 height 33
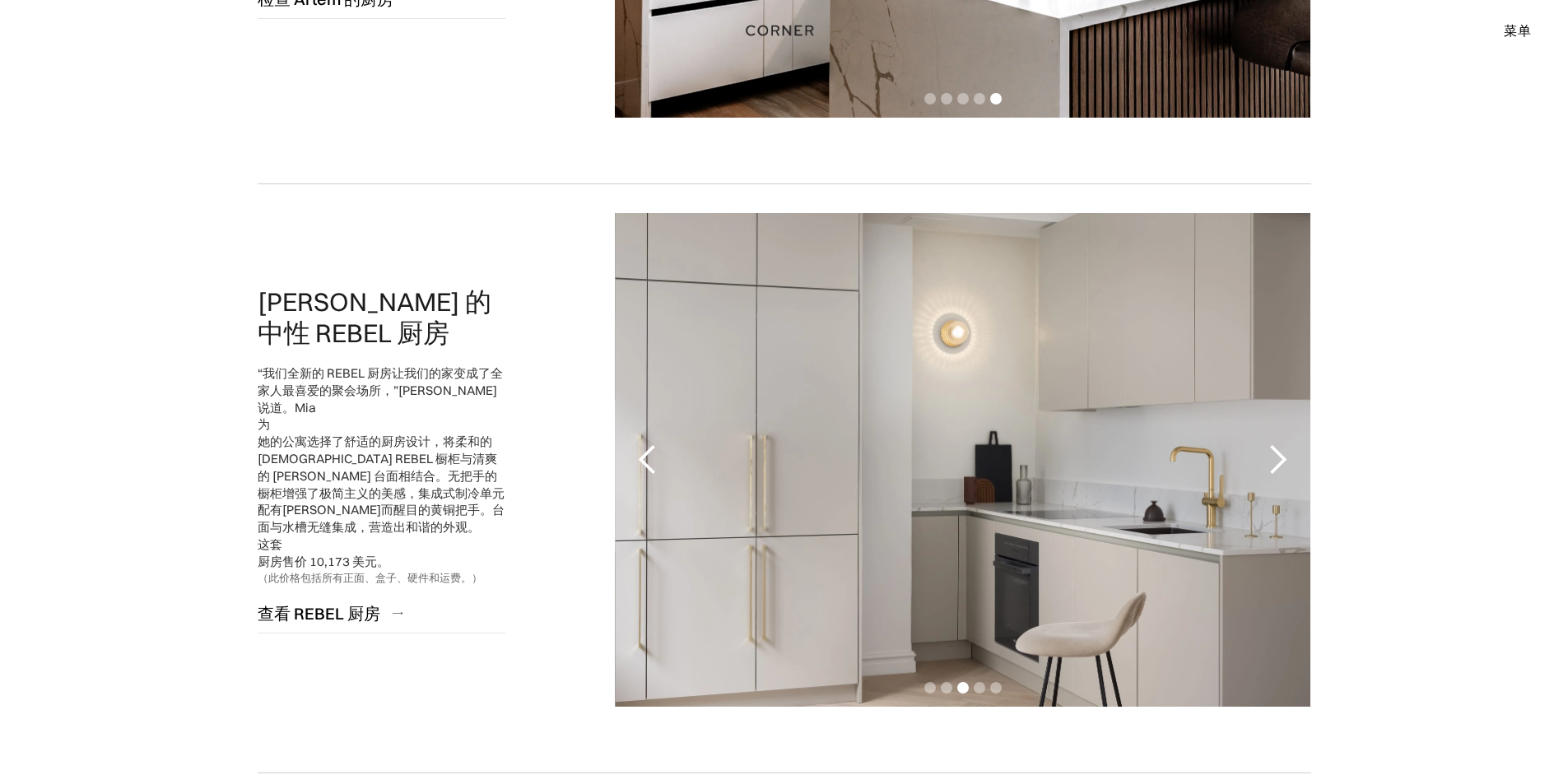
click at [1270, 458] on div "下一张幻灯片" at bounding box center [1277, 459] width 33 height 33
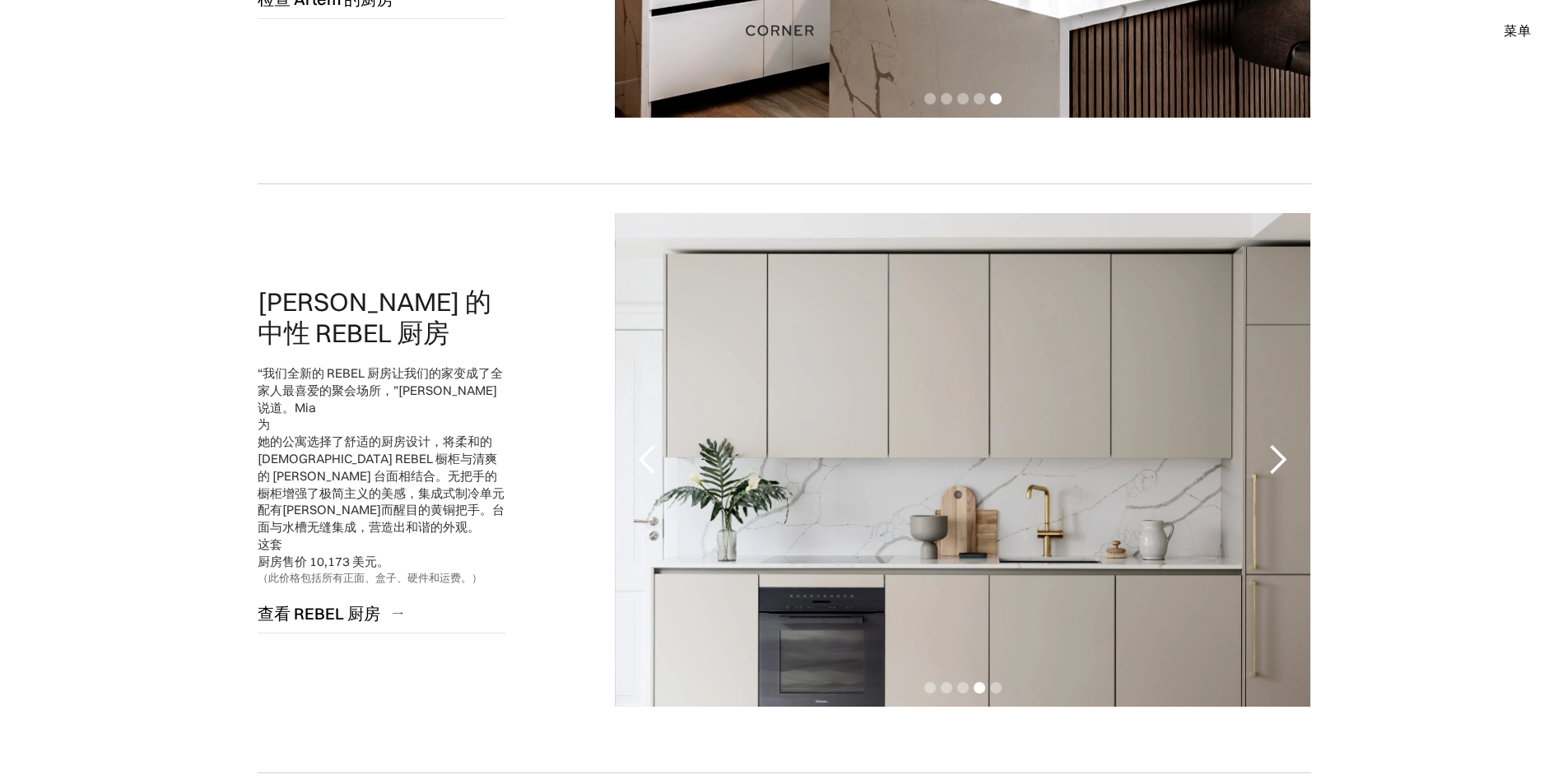
click at [642, 473] on div "上一张幻灯片" at bounding box center [647, 459] width 33 height 33
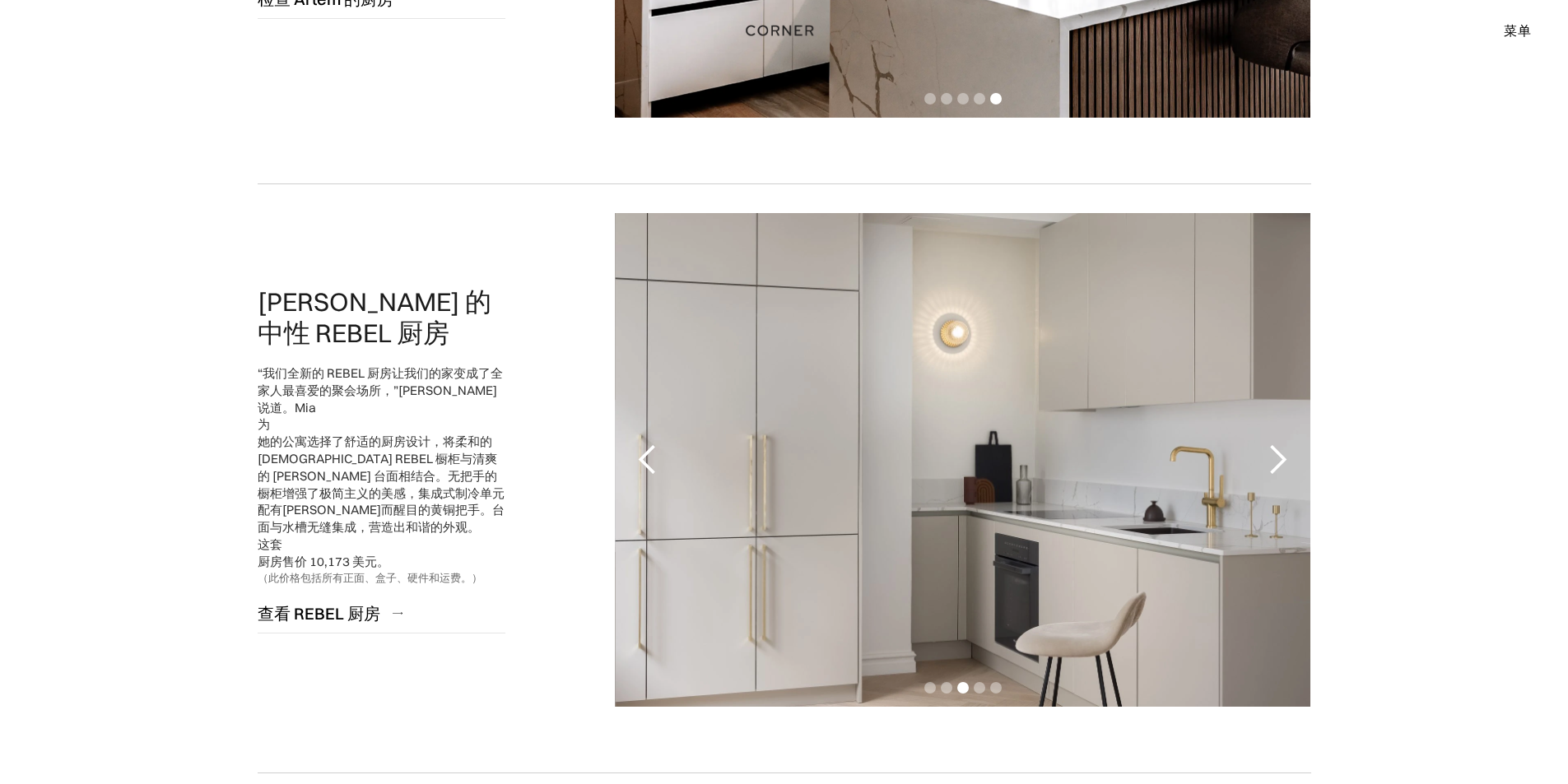
click at [642, 473] on div "上一张幻灯片" at bounding box center [647, 459] width 33 height 33
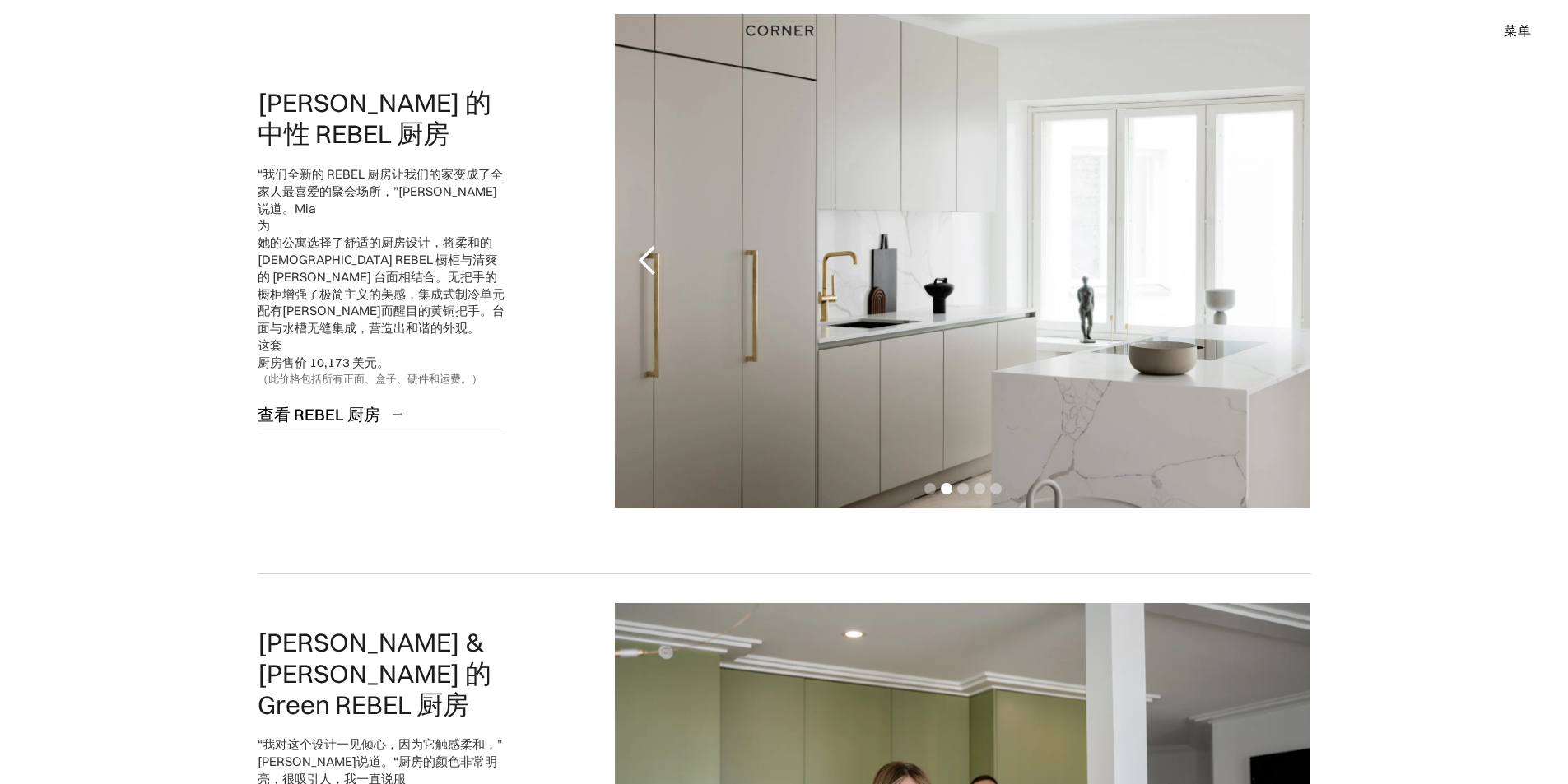
scroll to position [2632, 0]
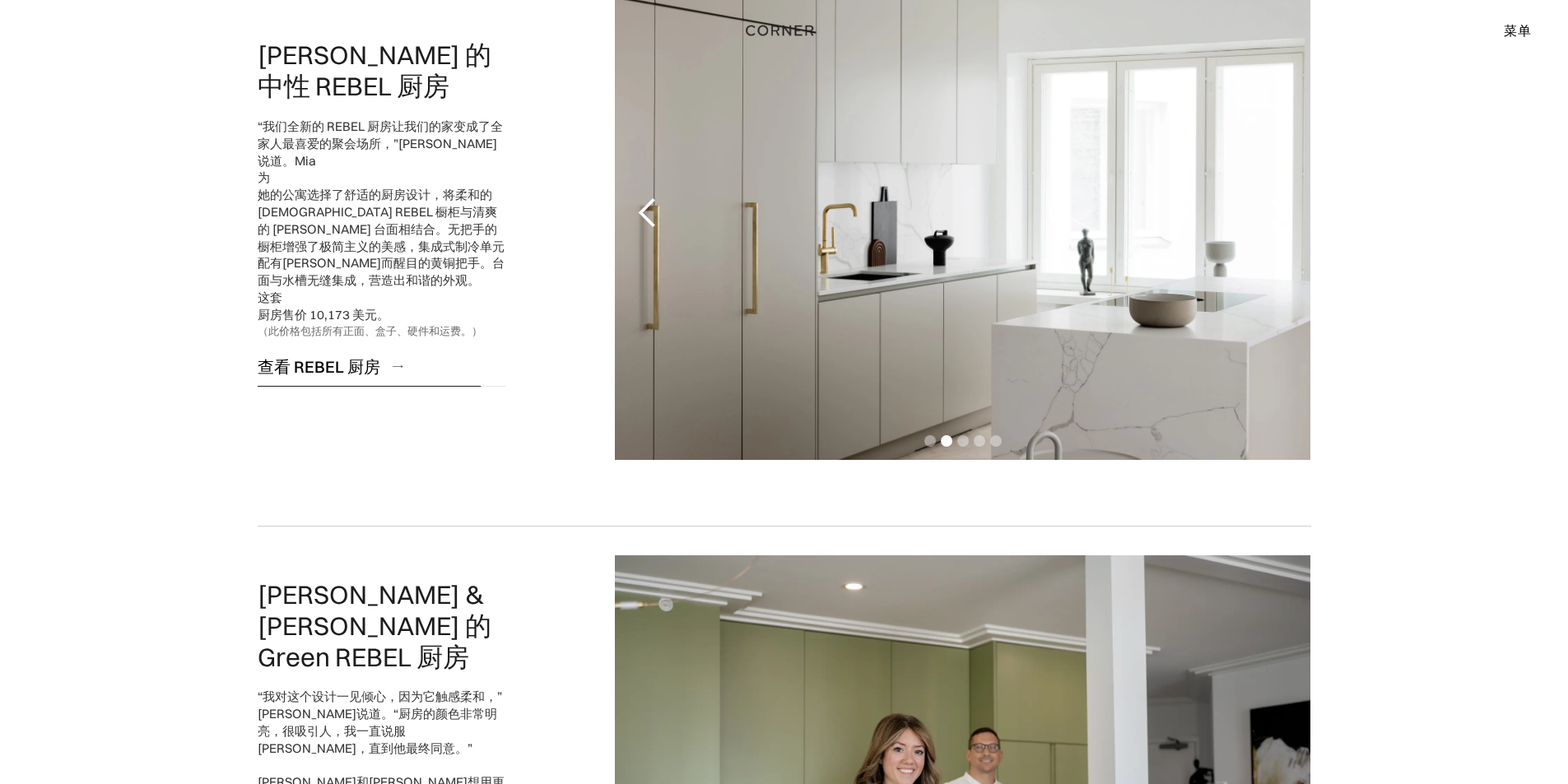
click at [297, 359] on font "查看 REBEL 厨房" at bounding box center [319, 366] width 122 height 20
